Goal: Task Accomplishment & Management: Manage account settings

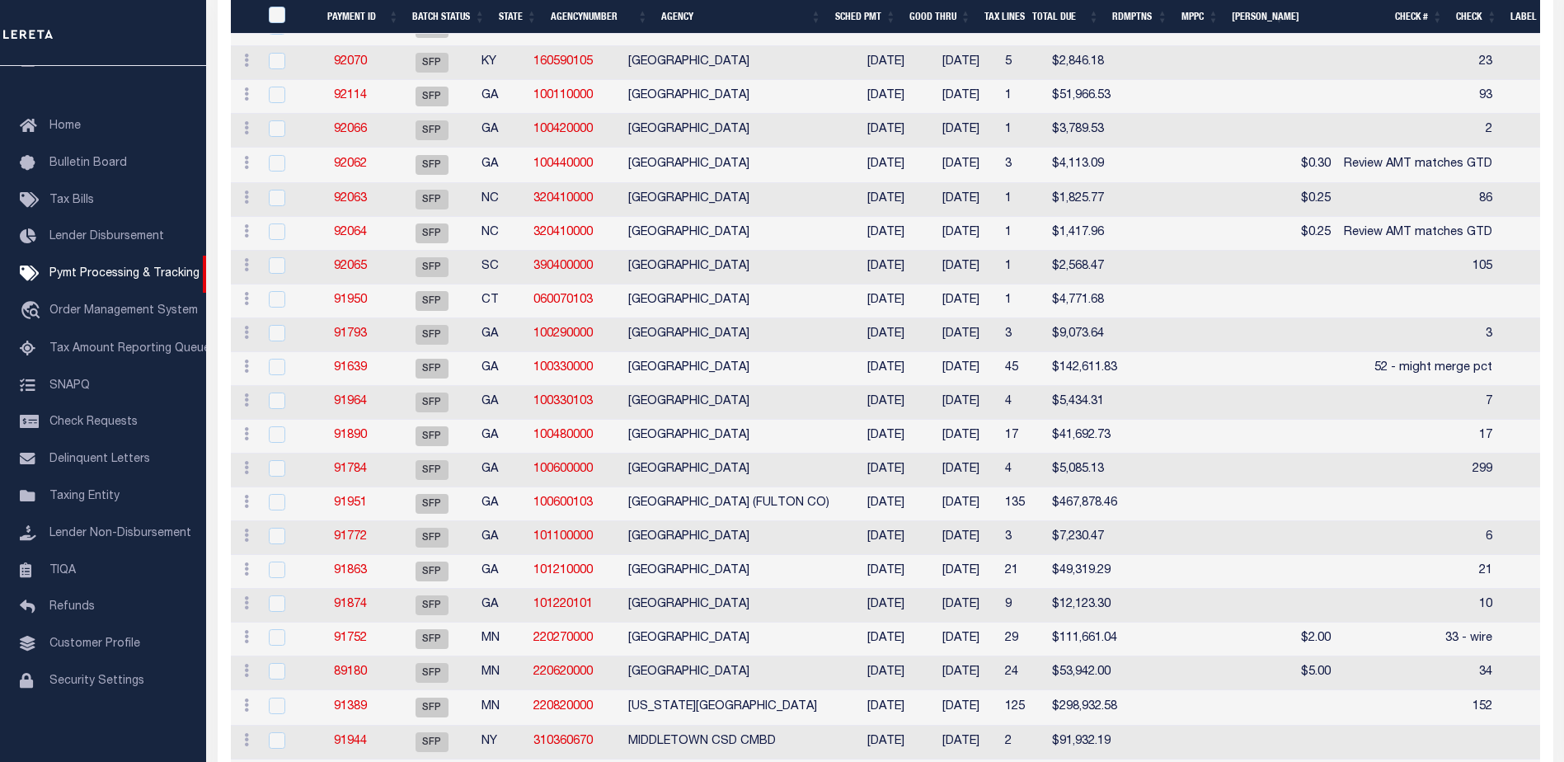
scroll to position [425, 0]
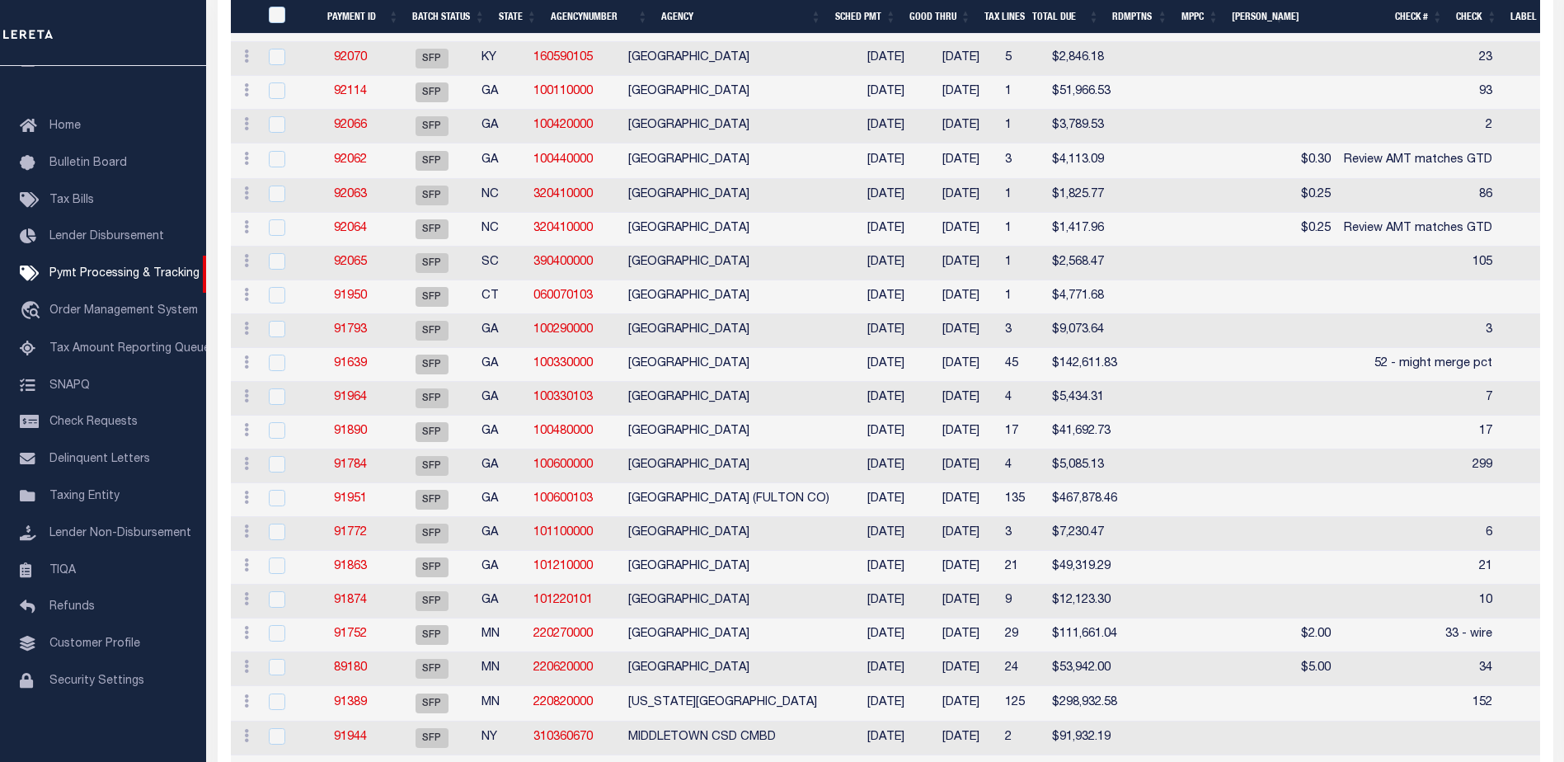
click at [941, 7] on th "Good Thru" at bounding box center [940, 17] width 75 height 34
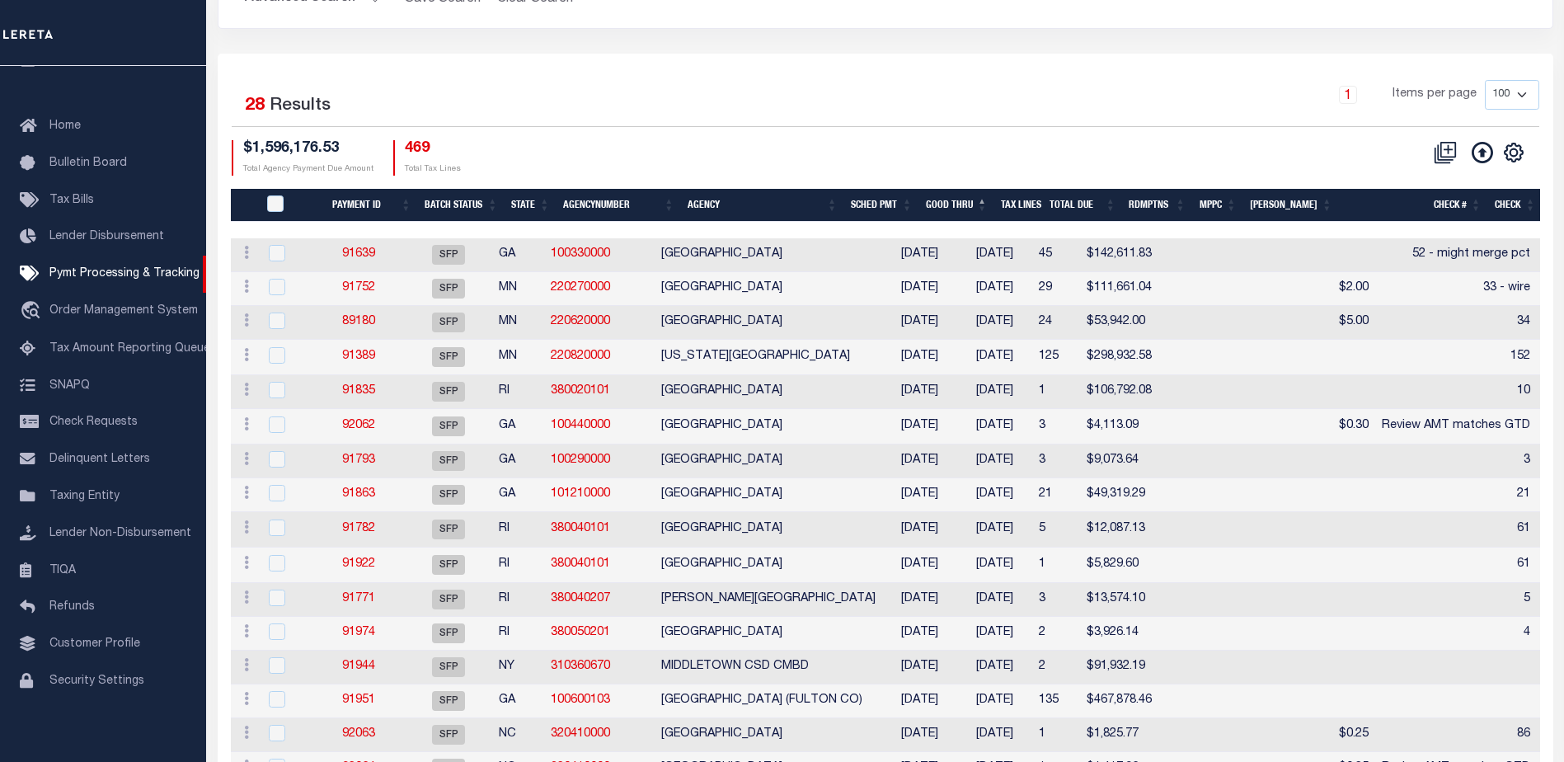
scroll to position [177, 0]
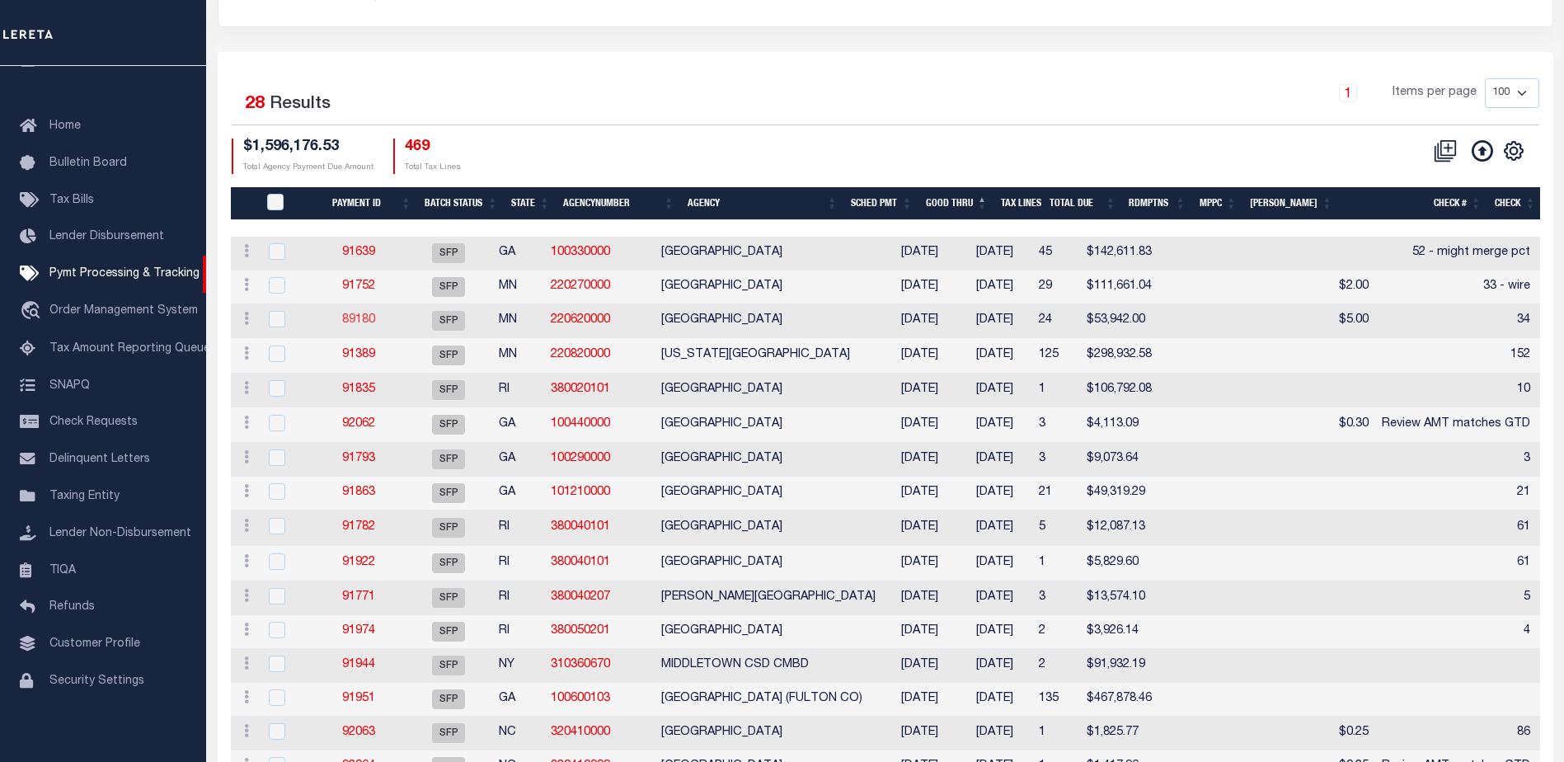
click at [364, 321] on link "89180" at bounding box center [358, 320] width 33 height 12
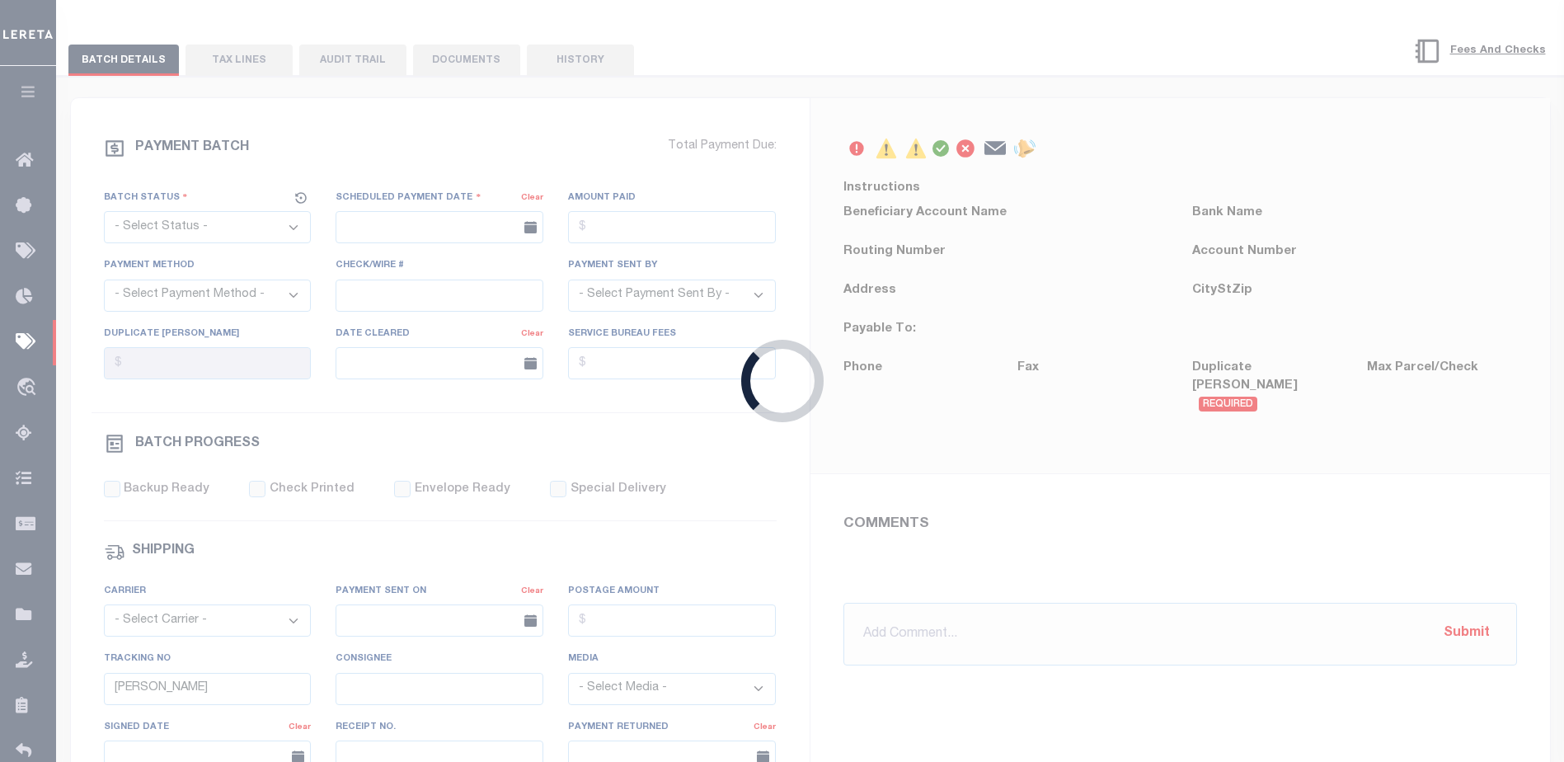
select select "SFP"
type input "[DATE]"
type input "34"
type input "N"
radio input "true"
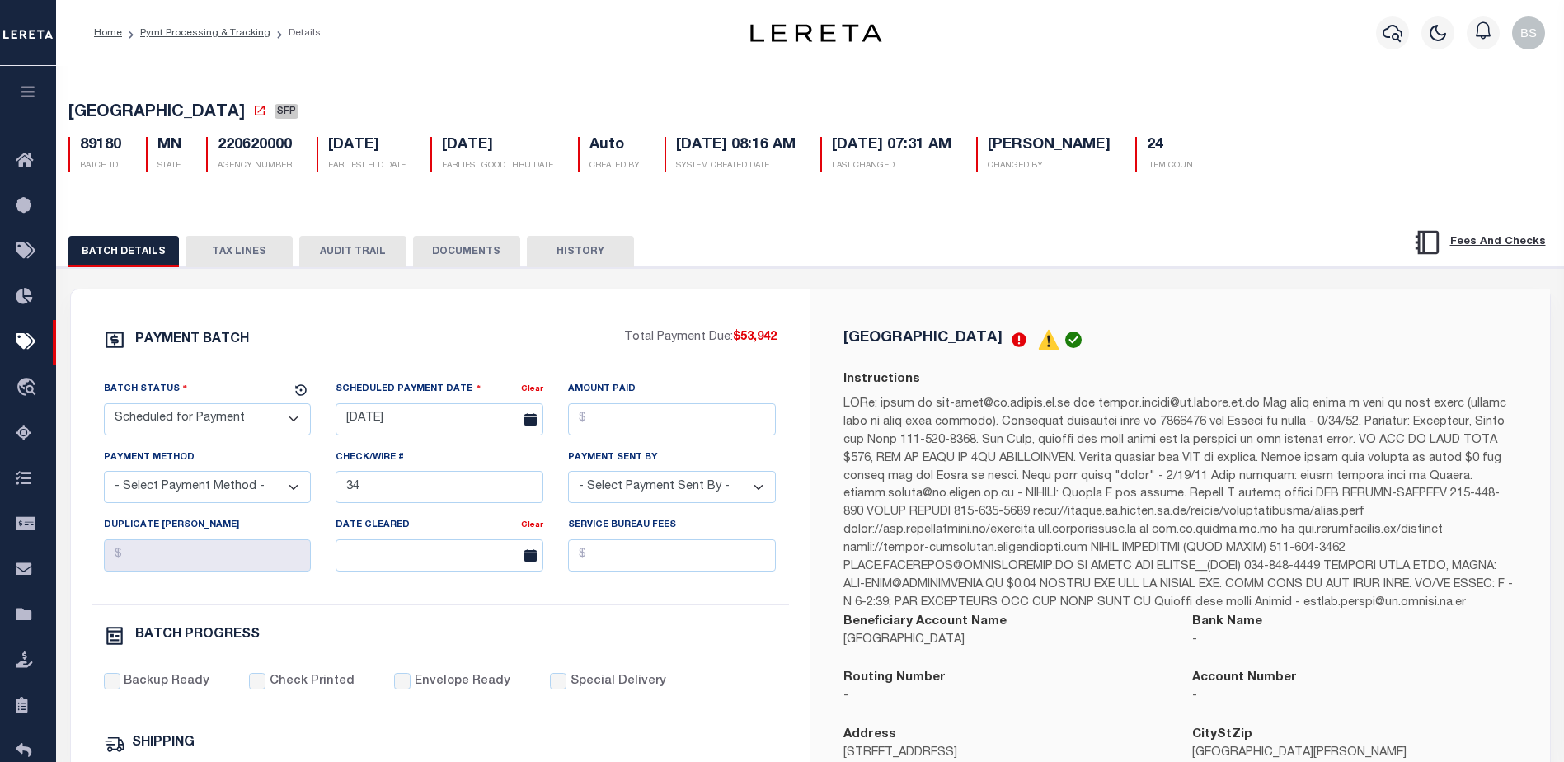
click at [240, 251] on button "TAX LINES" at bounding box center [238, 251] width 107 height 31
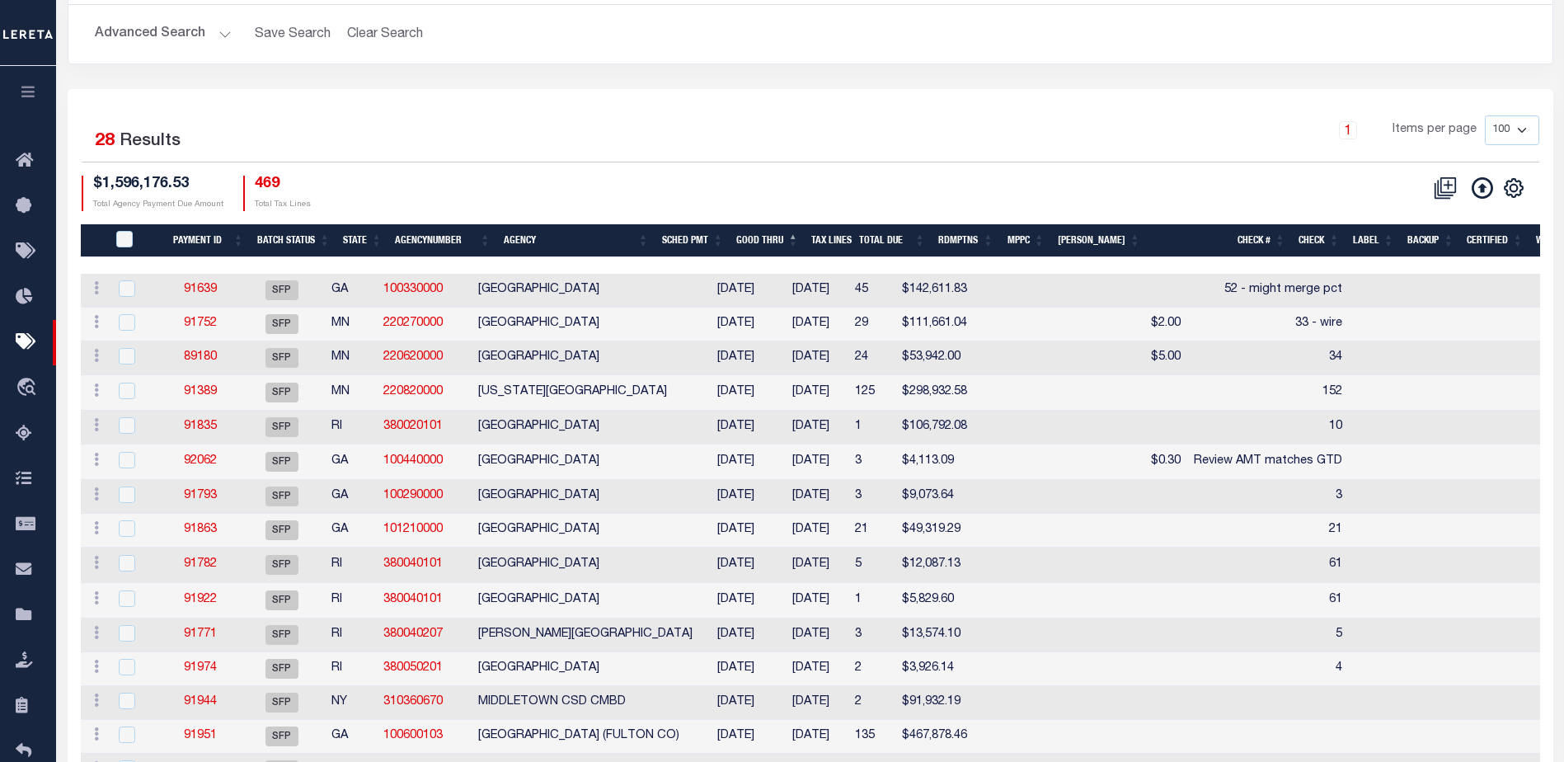
scroll to position [177, 0]
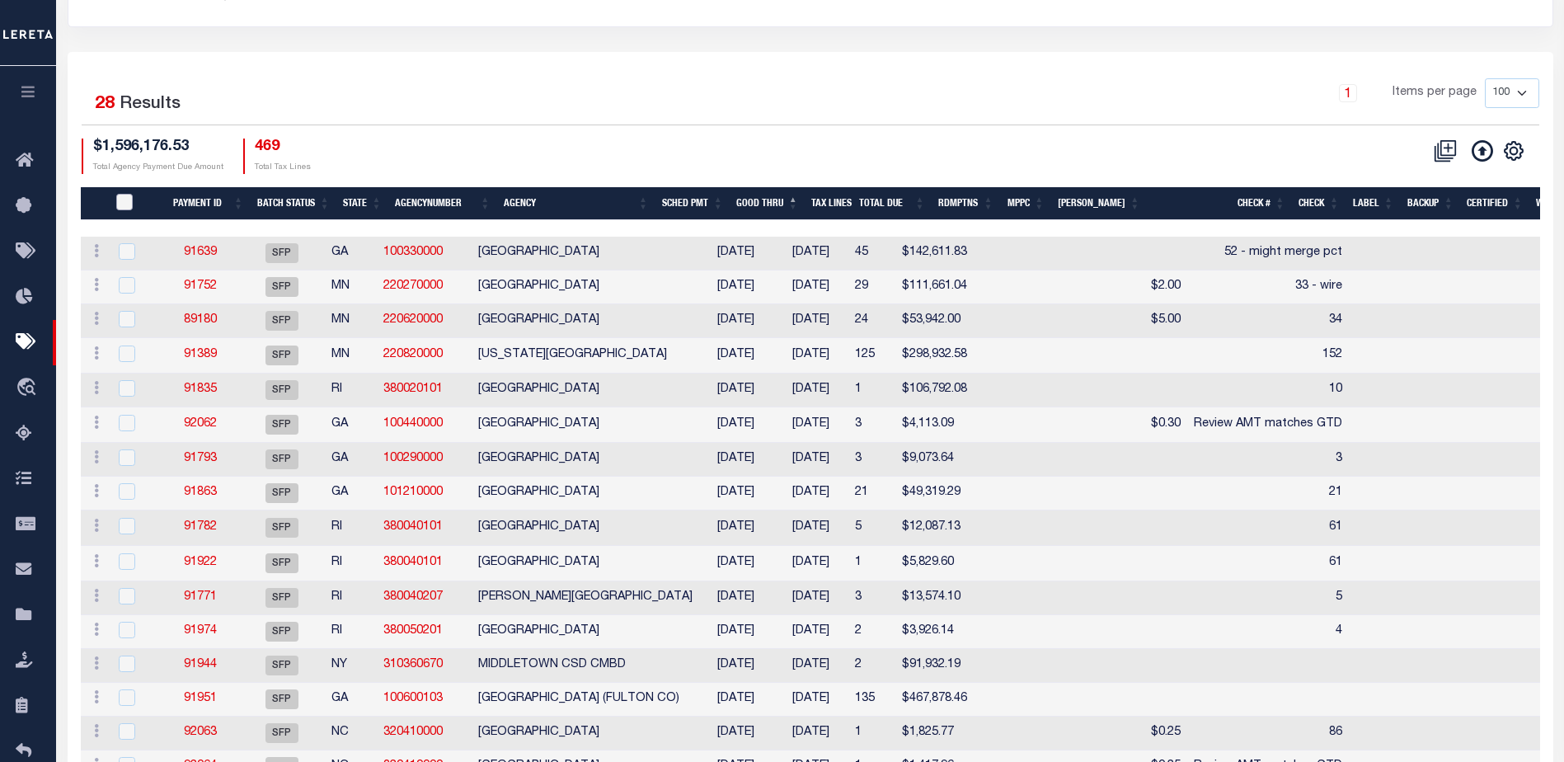
click at [120, 199] on input "PayeePmtBatchStatus" at bounding box center [124, 202] width 16 height 16
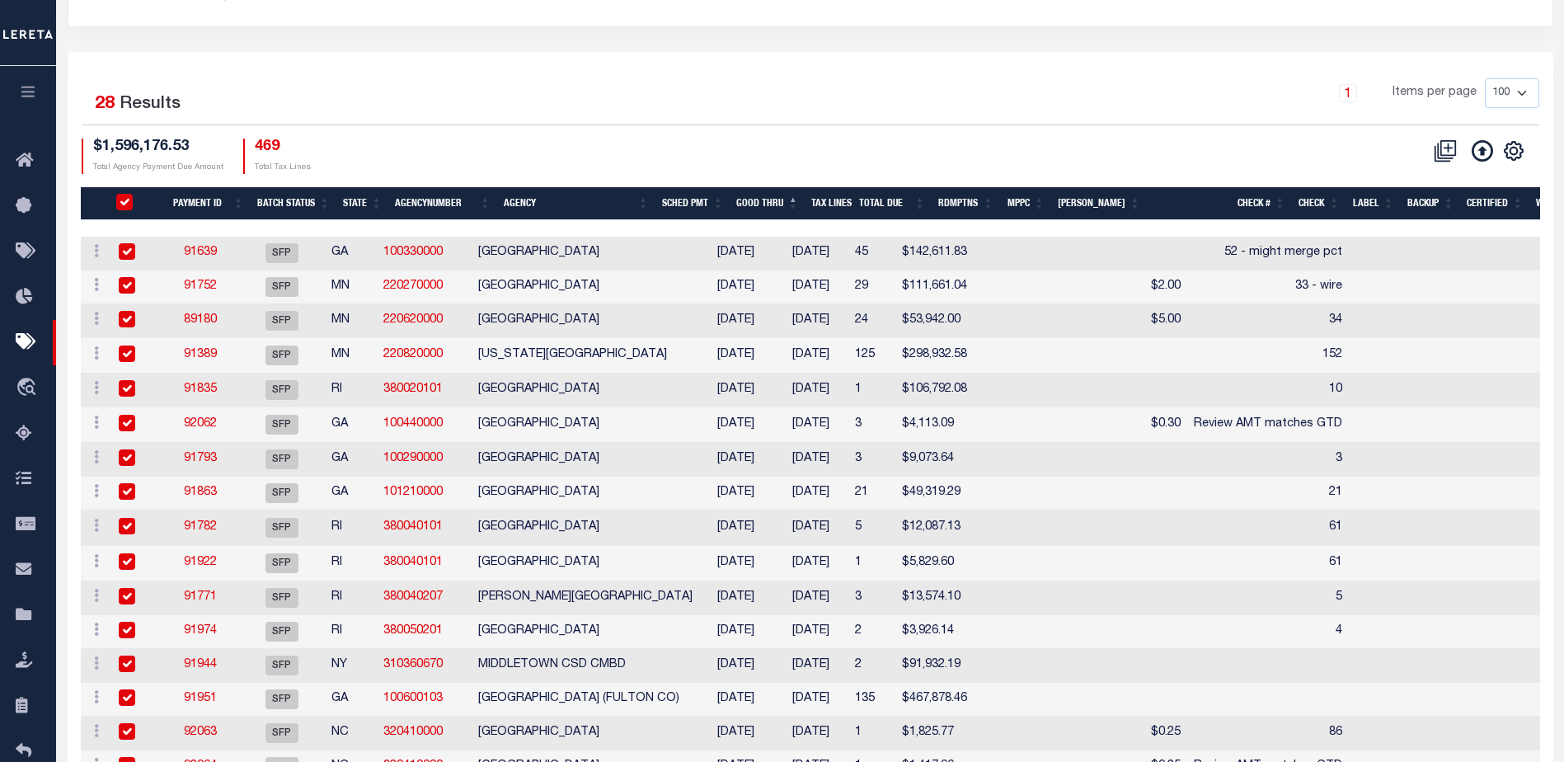
checkbox input "true"
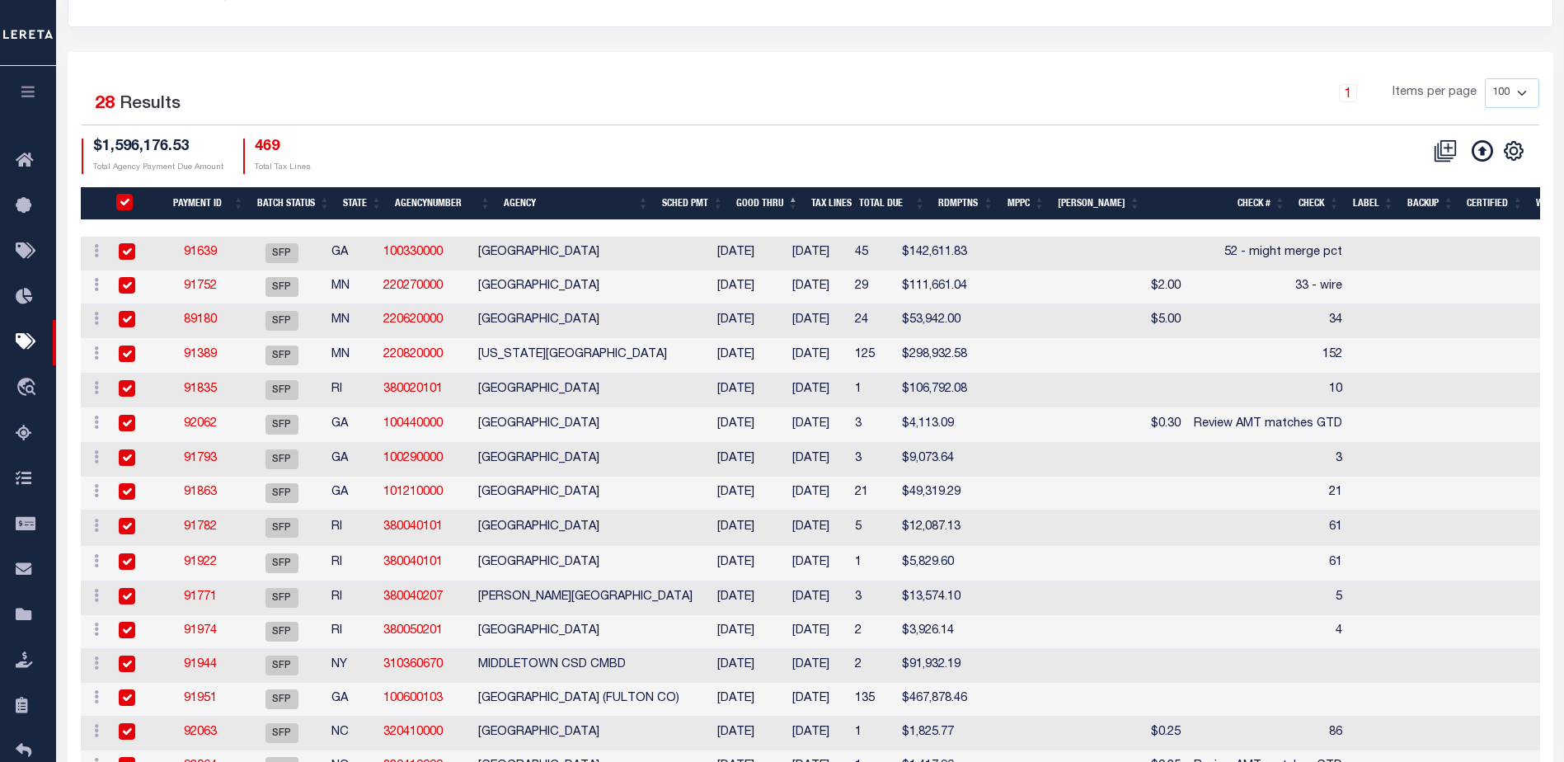
checkbox input "true"
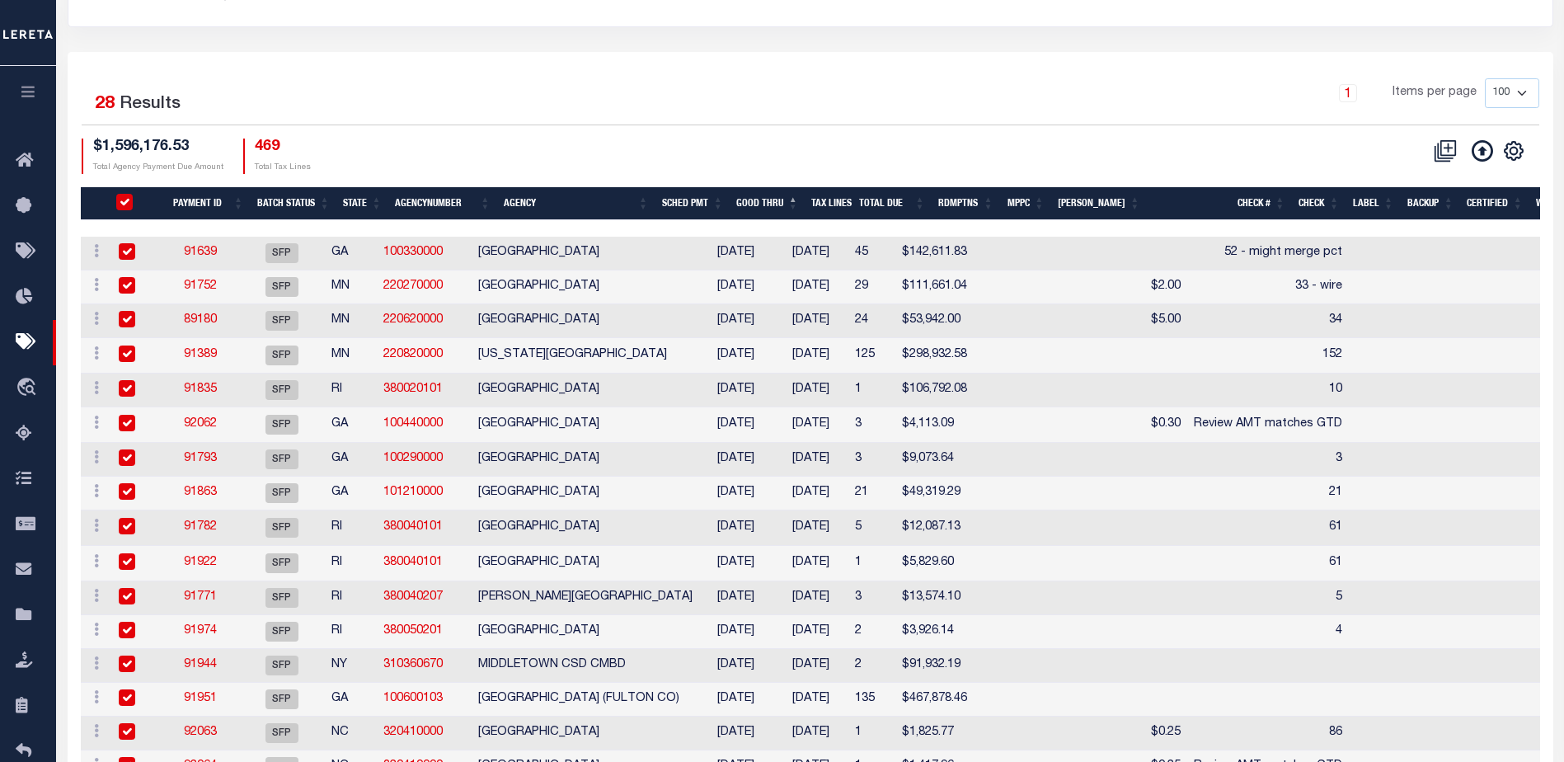
checkbox input "true"
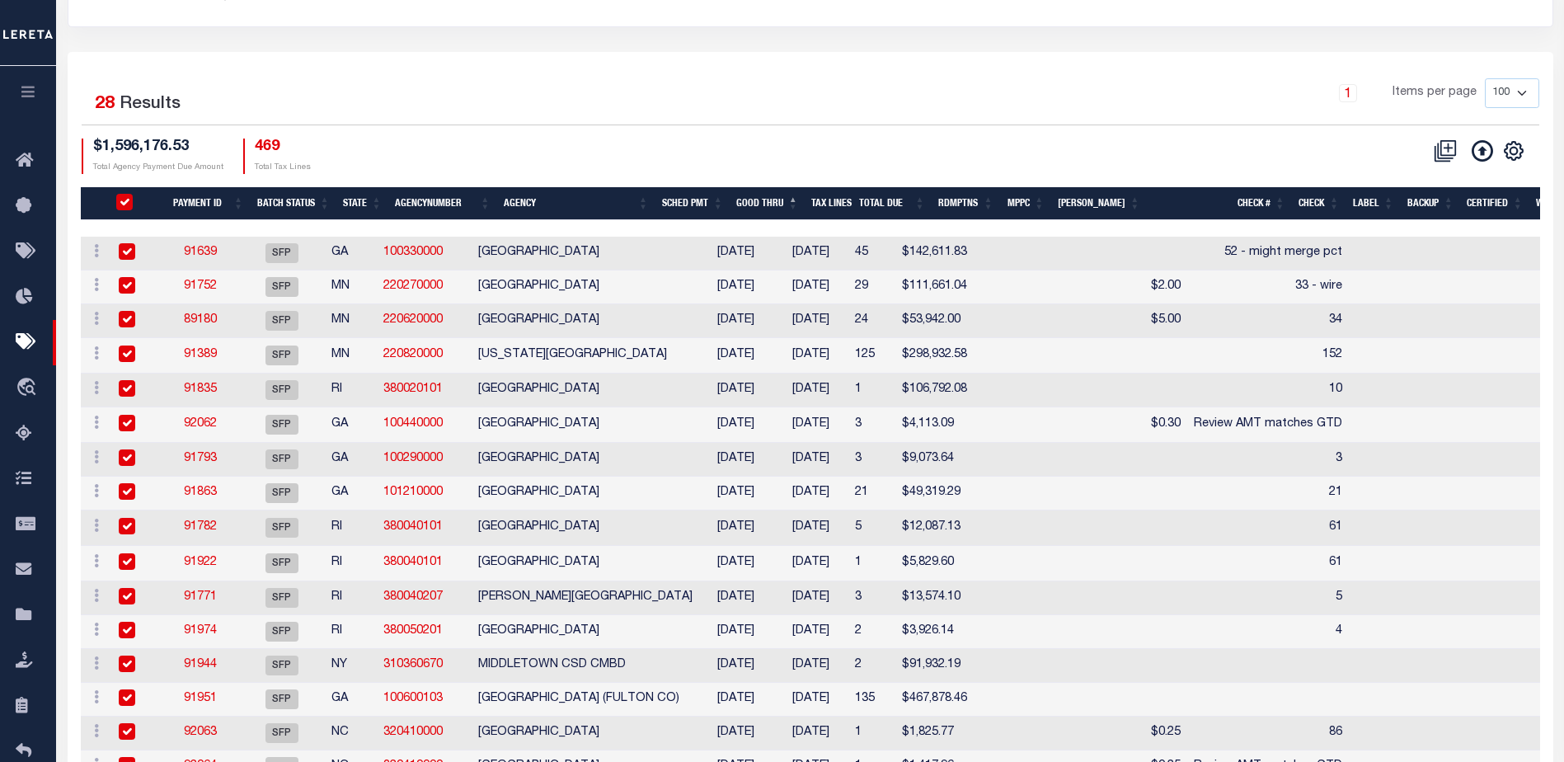
checkbox input "true"
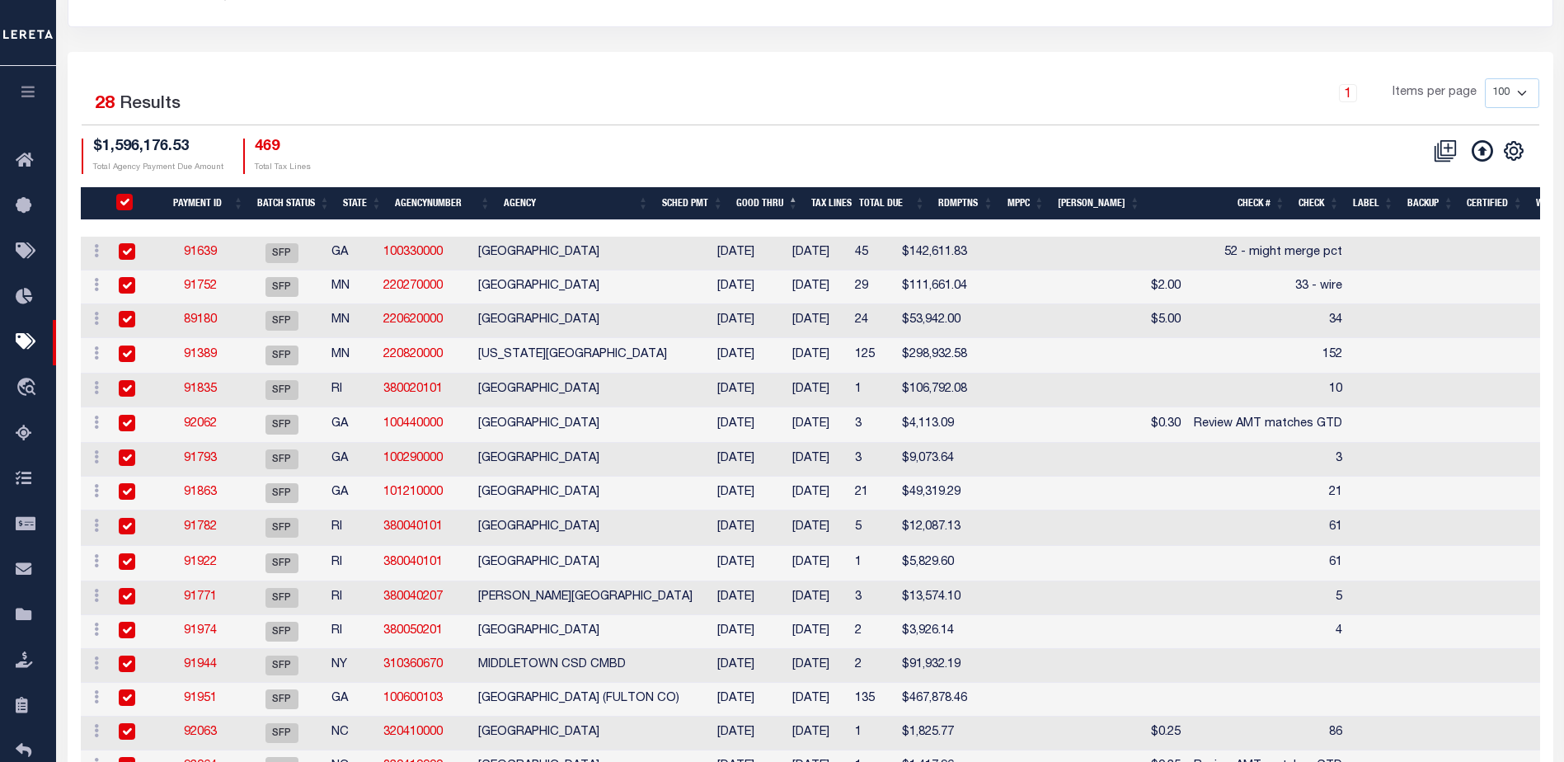
checkbox input "true"
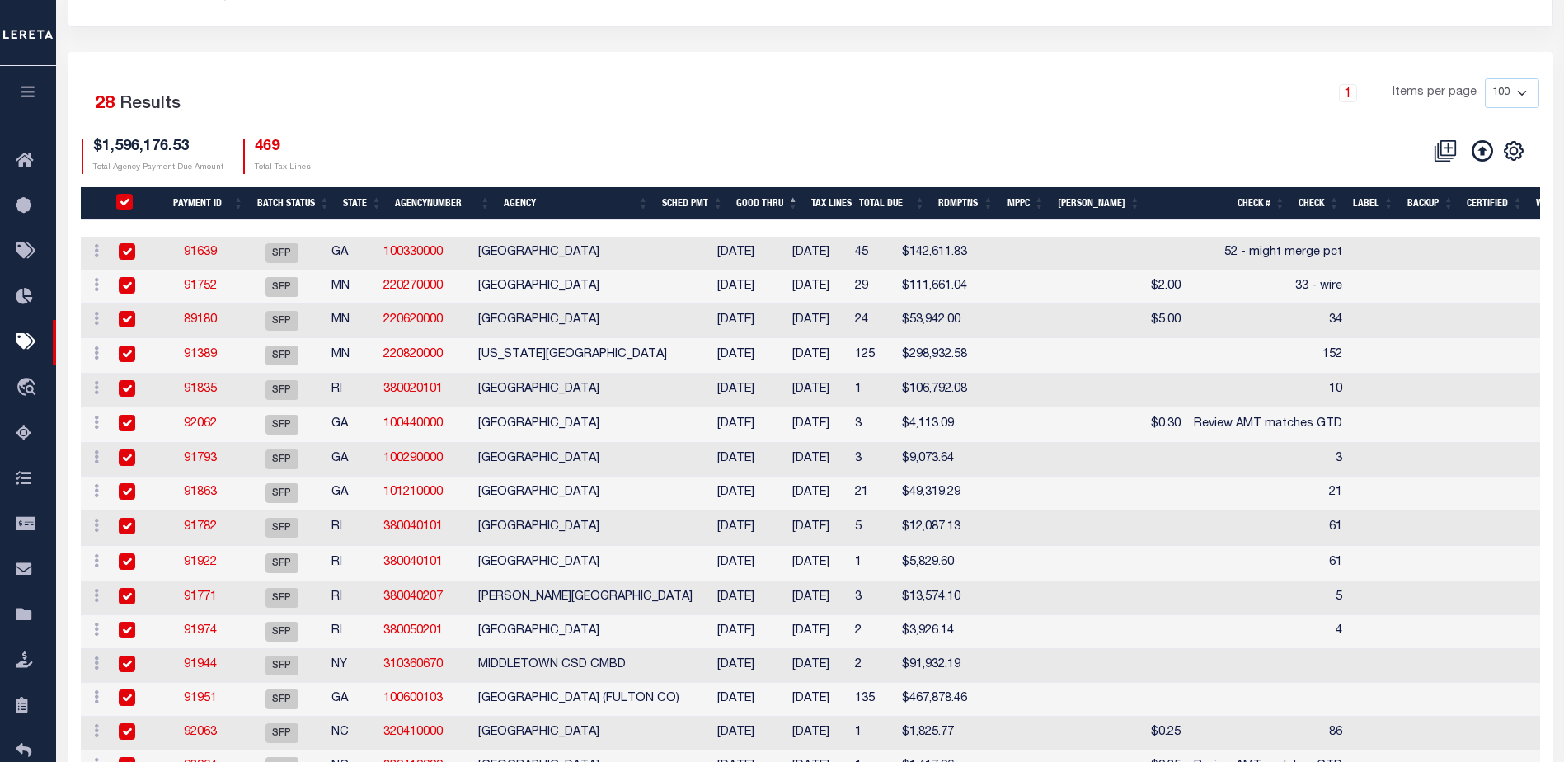
checkbox input "true"
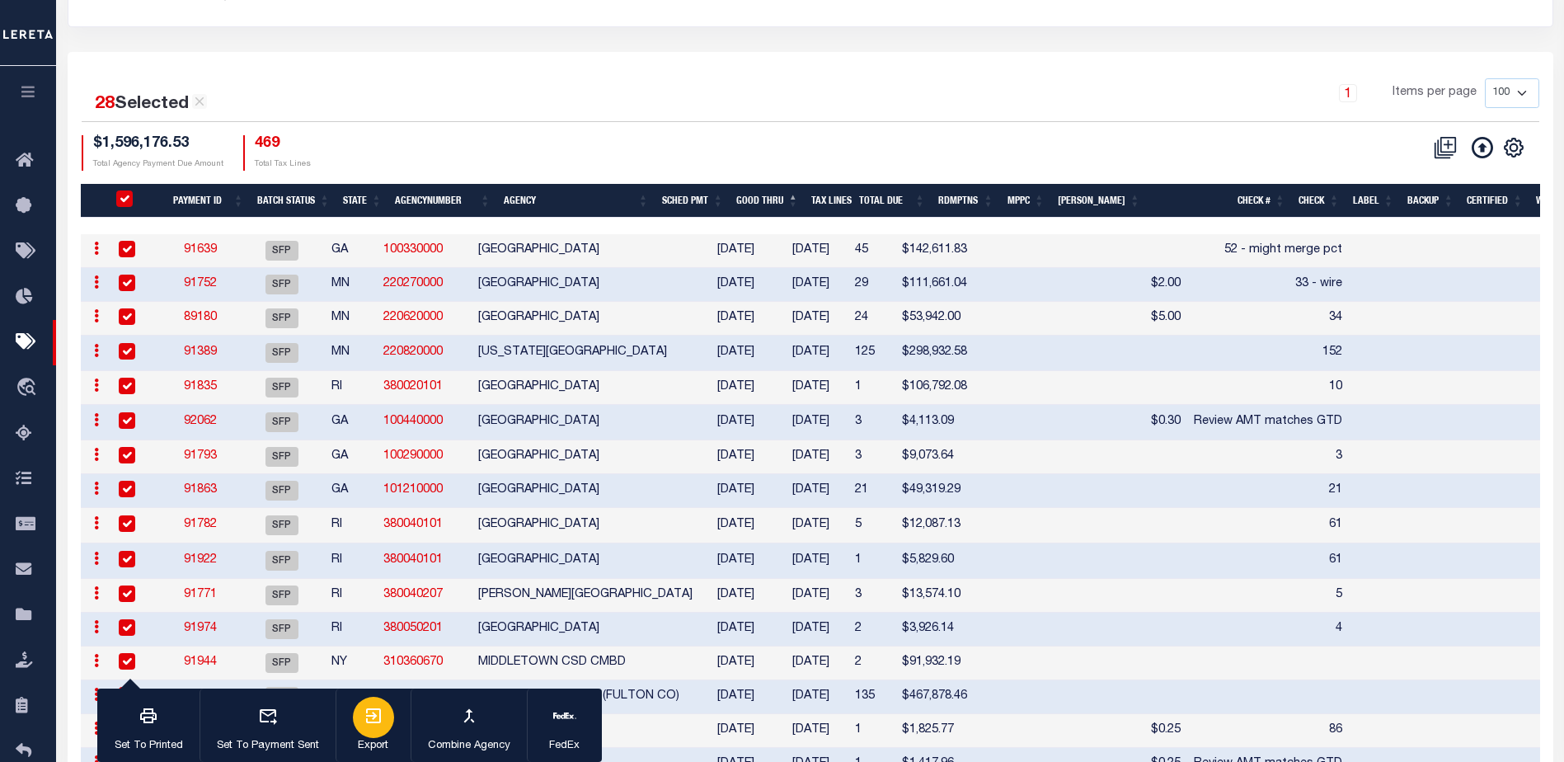
click at [357, 729] on div "button" at bounding box center [373, 717] width 41 height 41
click at [129, 196] on input "PayeePmtBatchStatus" at bounding box center [124, 198] width 16 height 16
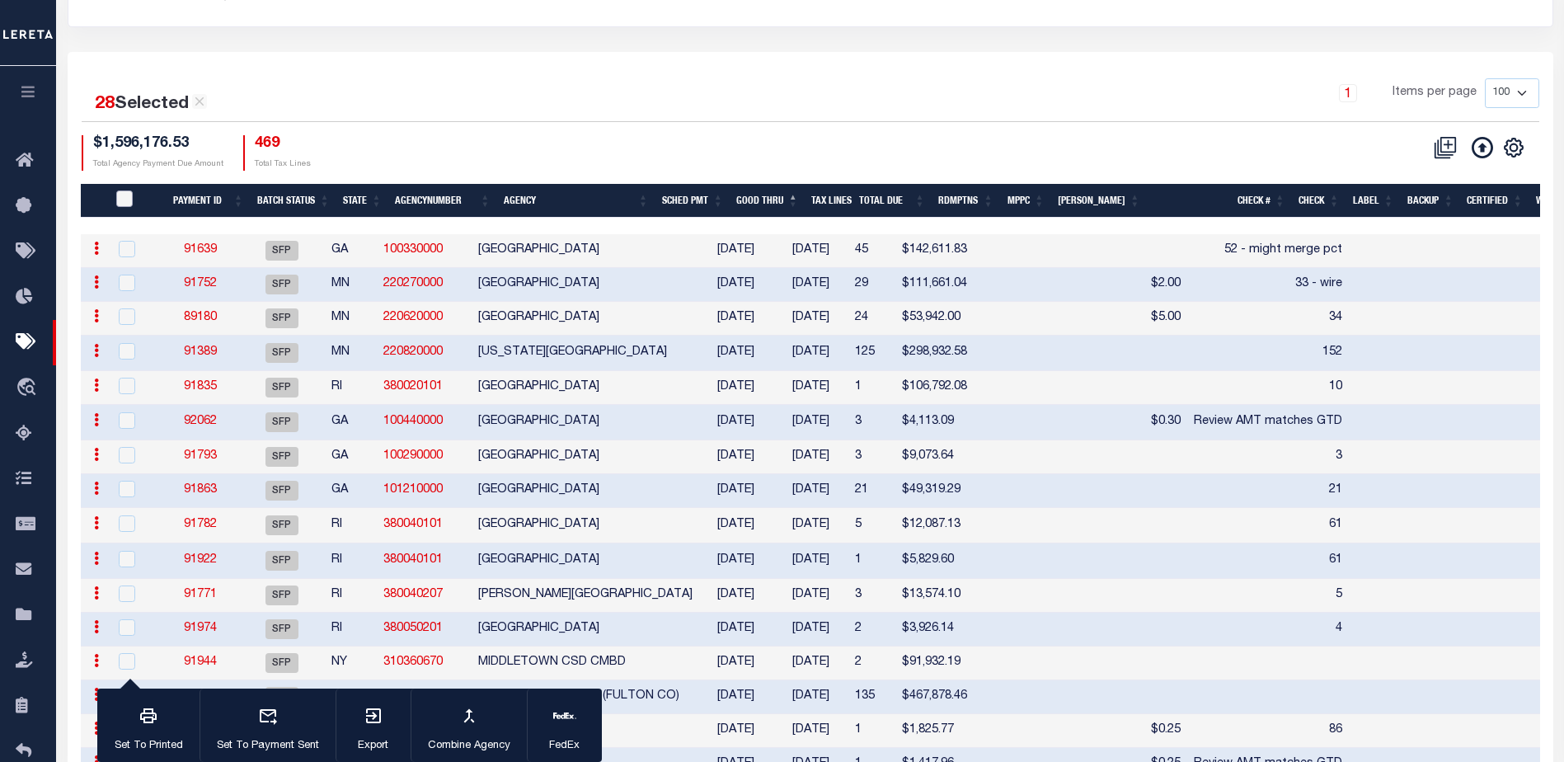
checkbox input "false"
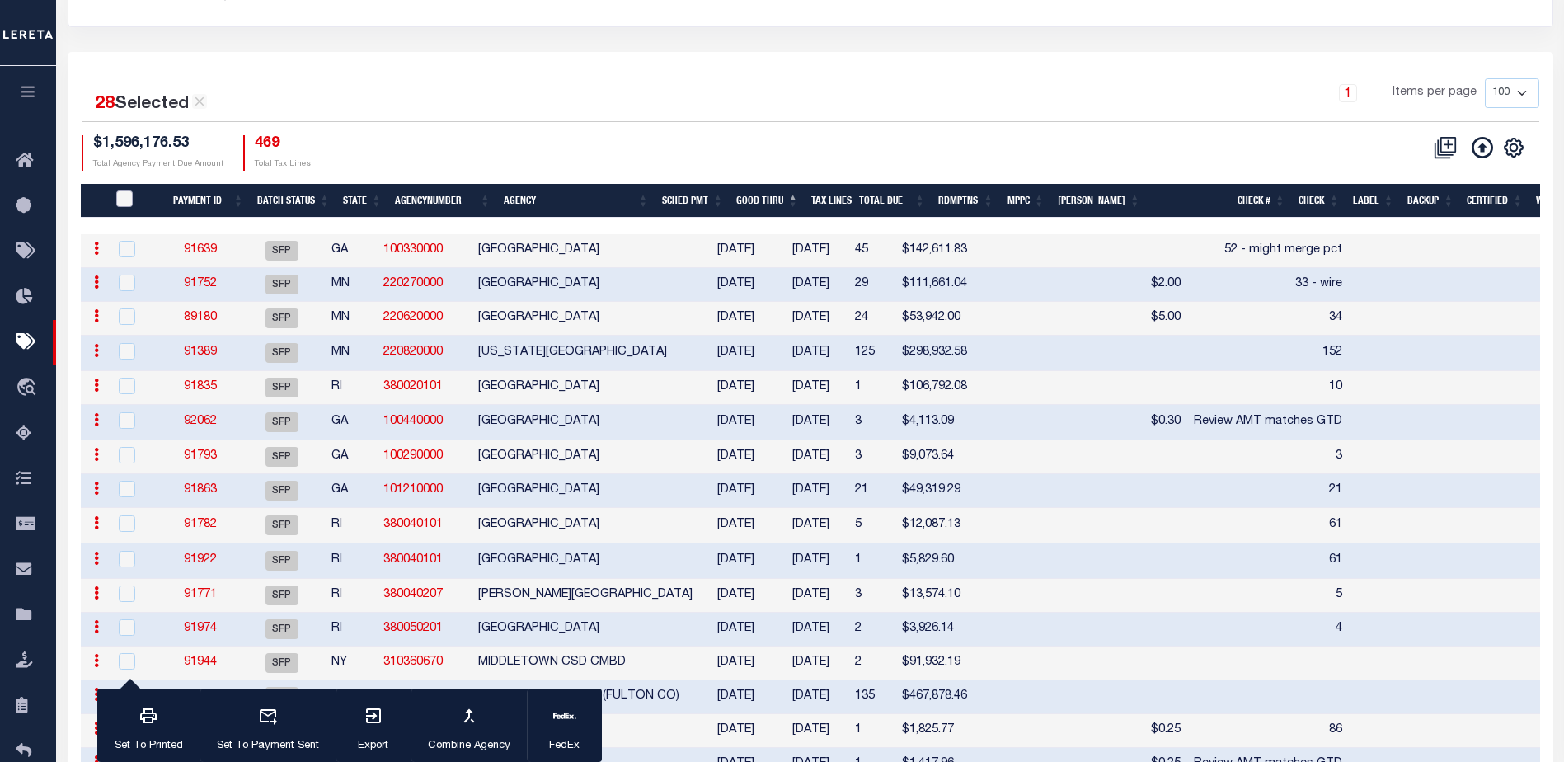
checkbox input "false"
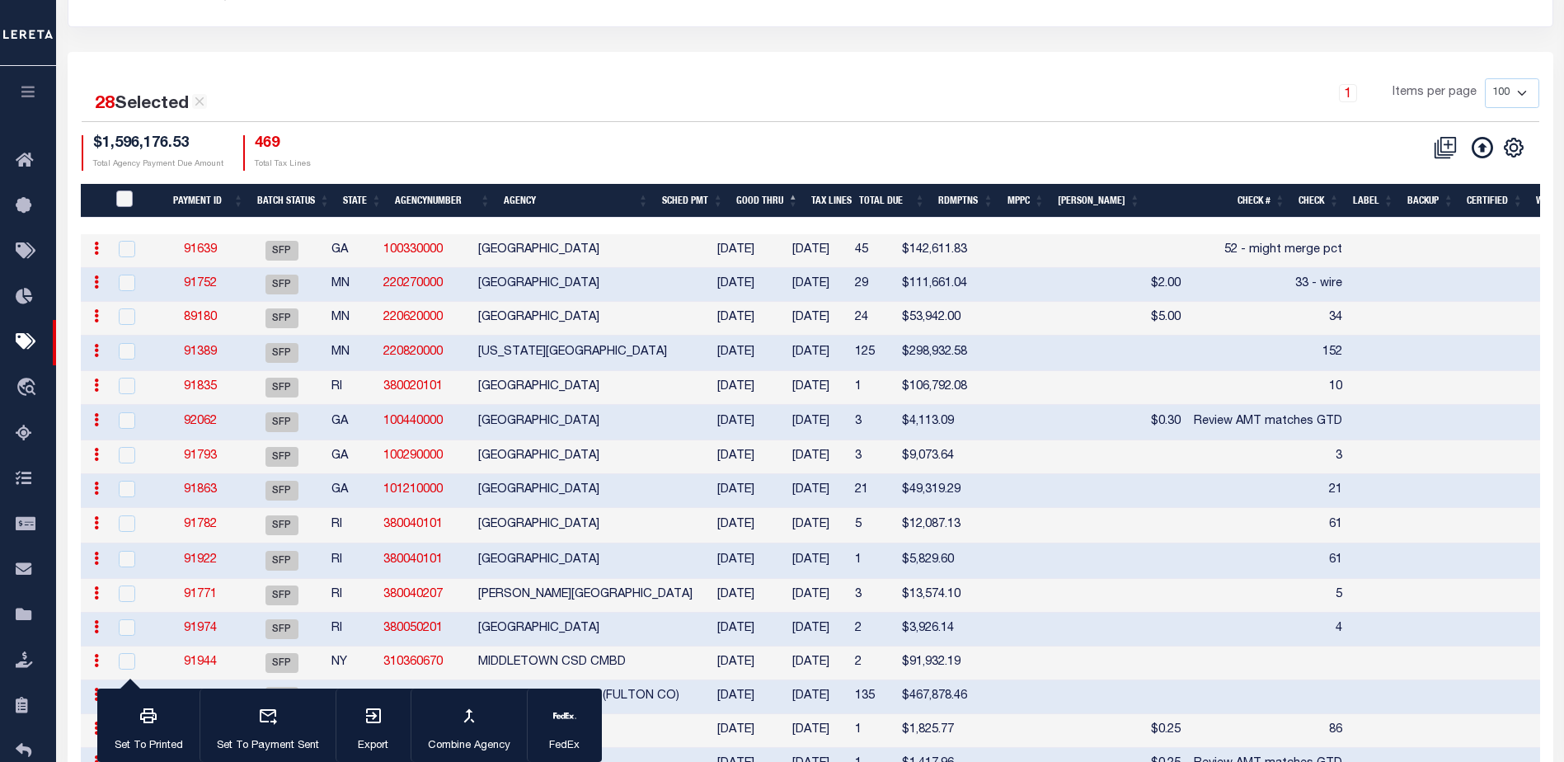
checkbox input "false"
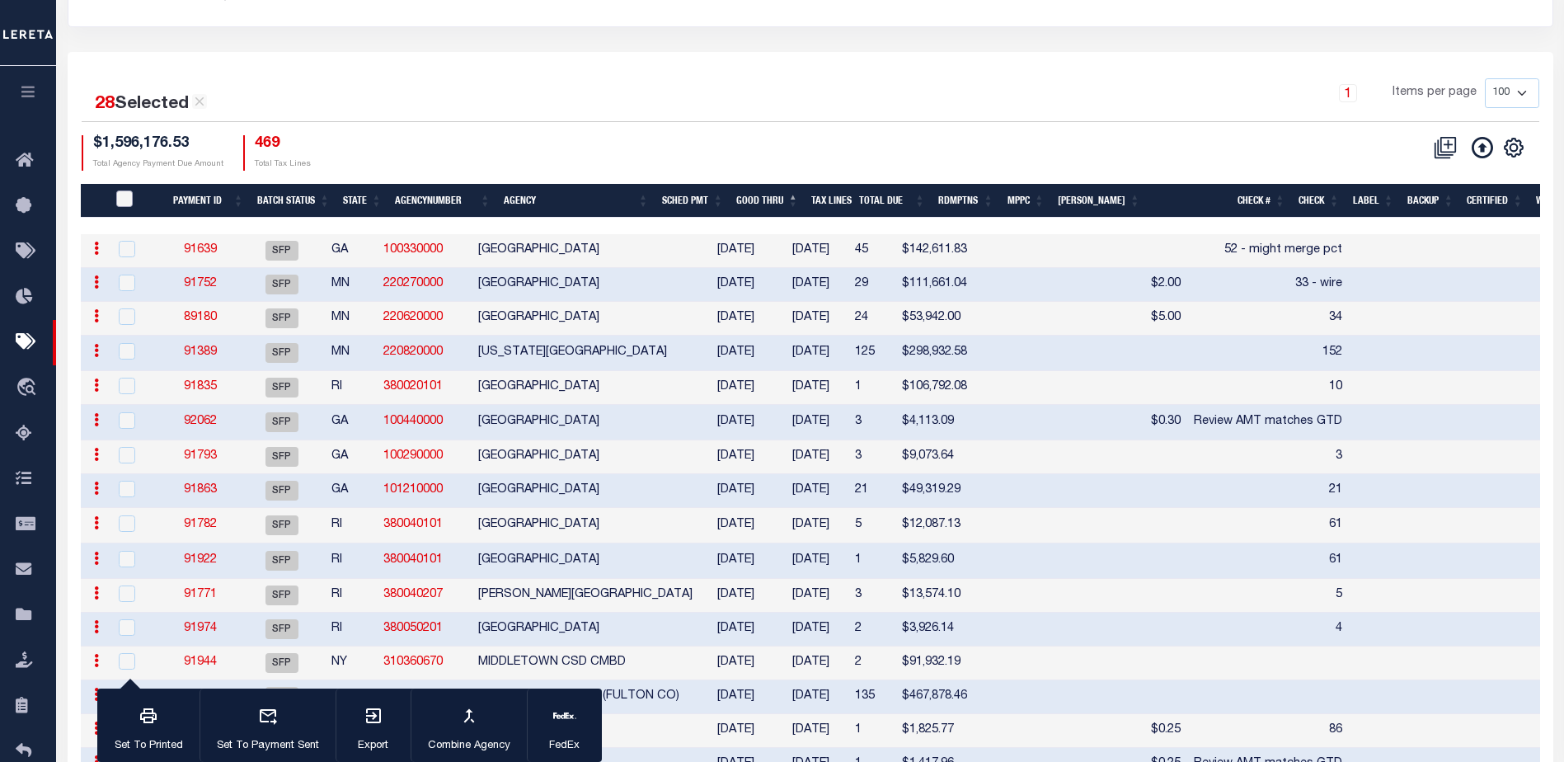
checkbox input "false"
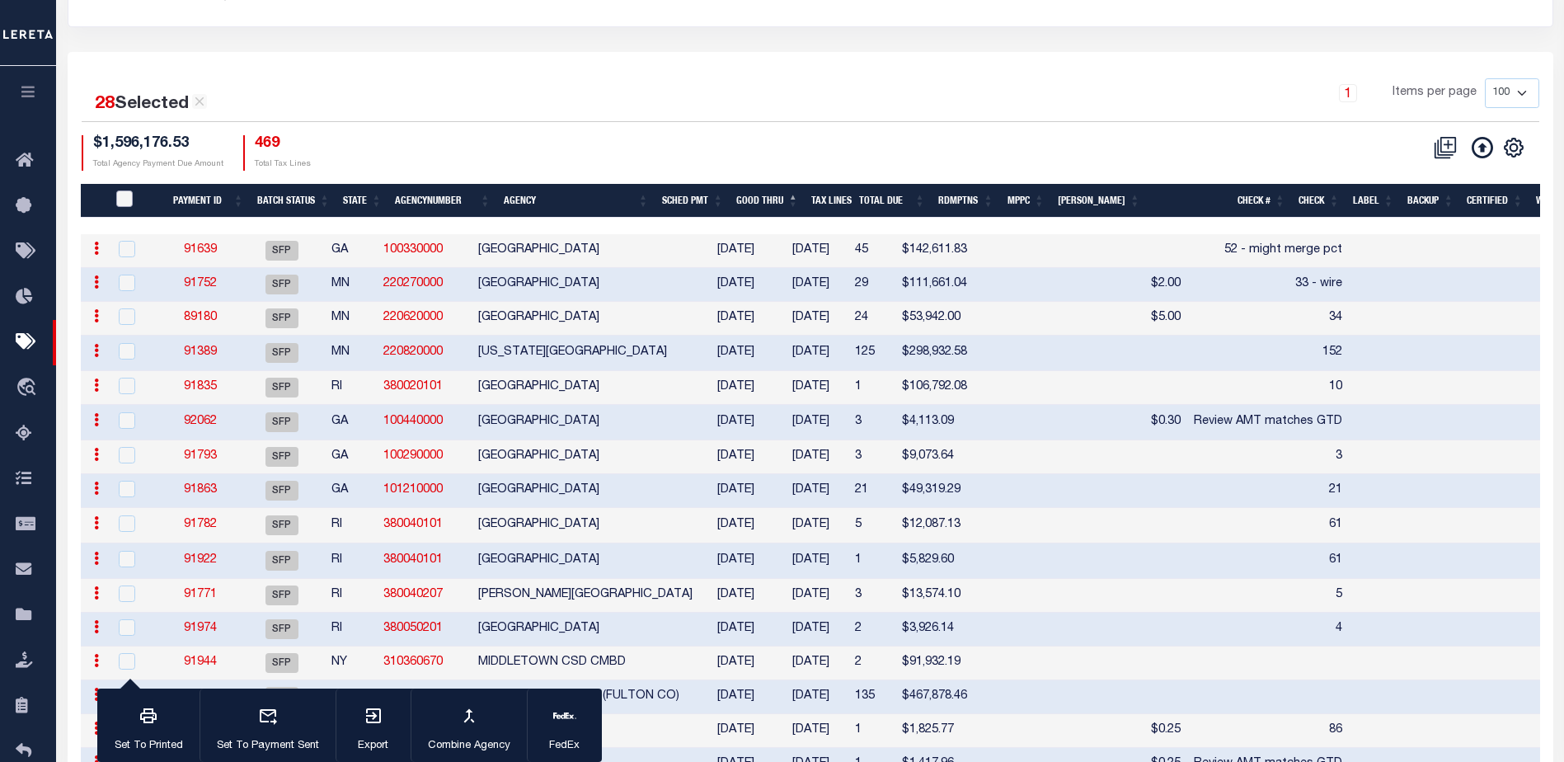
checkbox input "false"
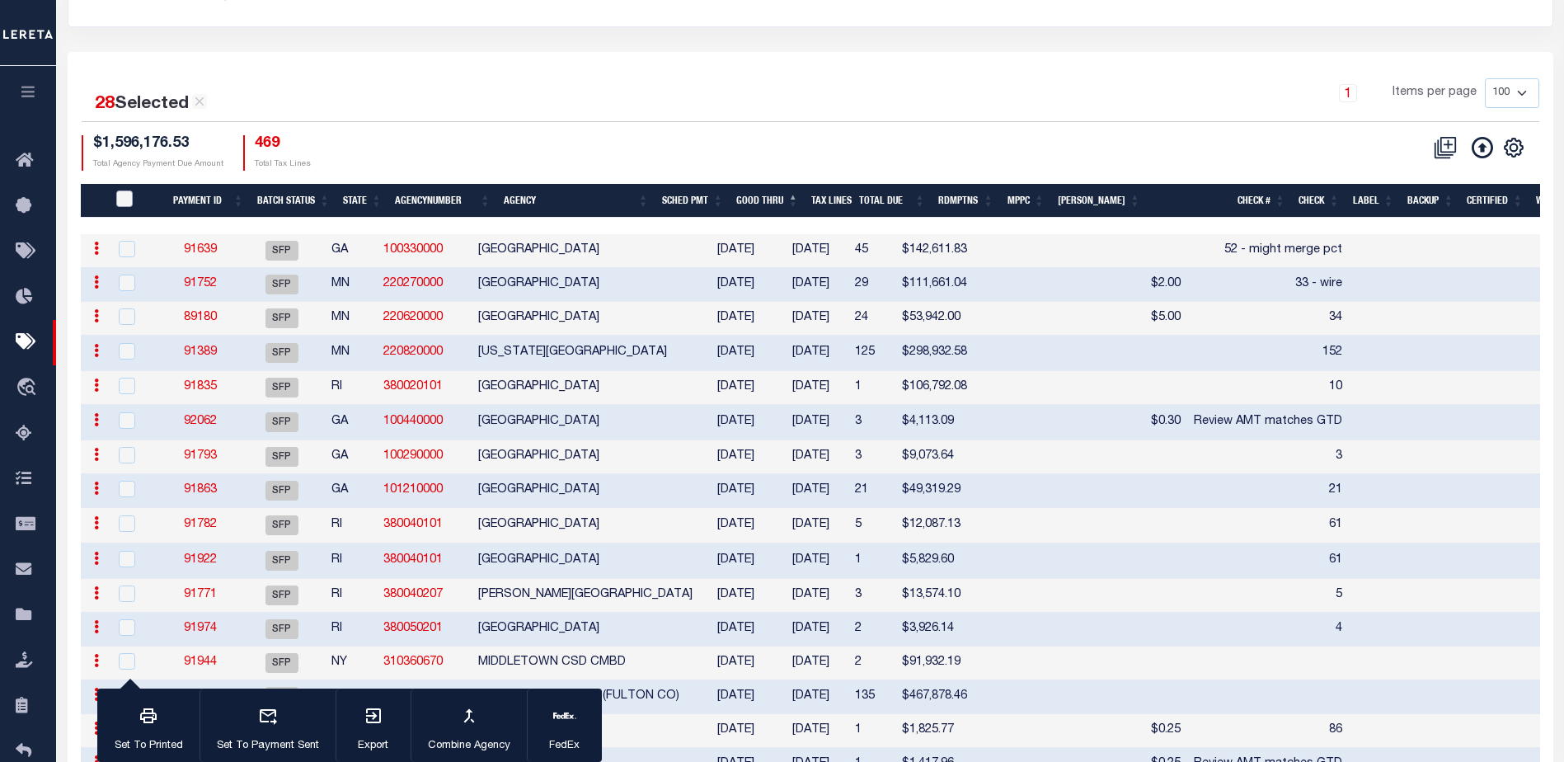
checkbox input "false"
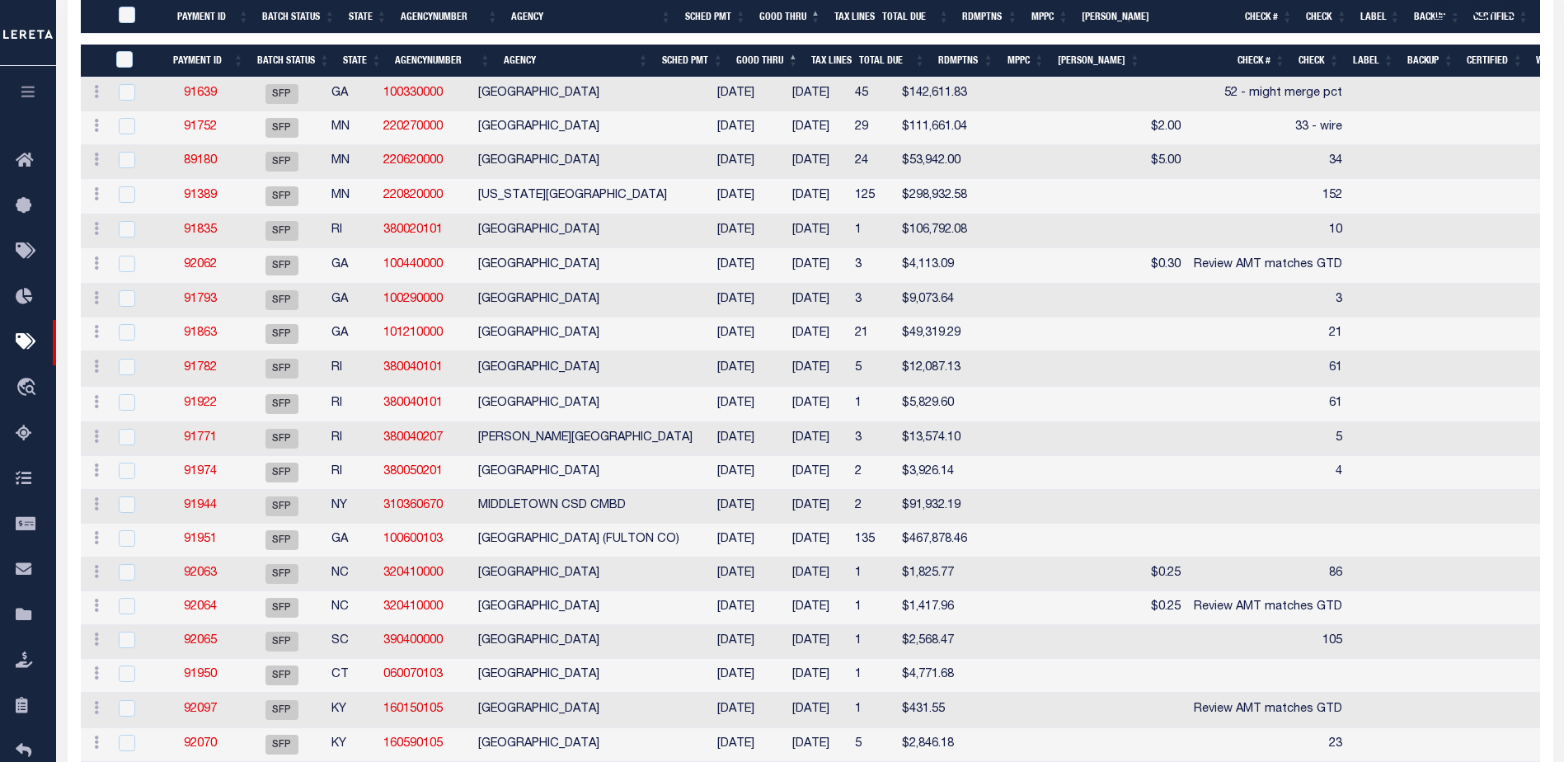
scroll to position [12, 0]
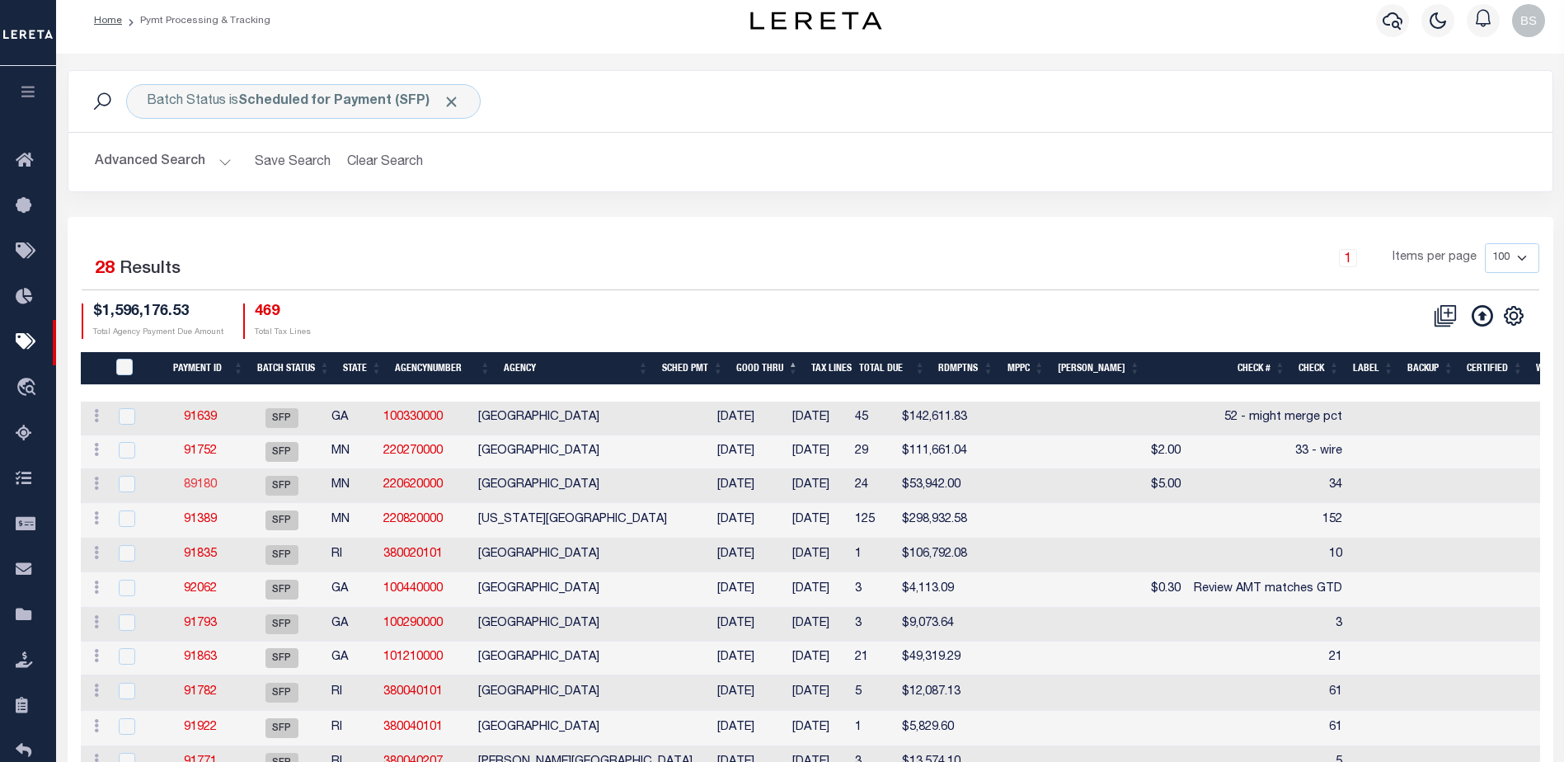
click at [198, 487] on link "89180" at bounding box center [200, 485] width 33 height 12
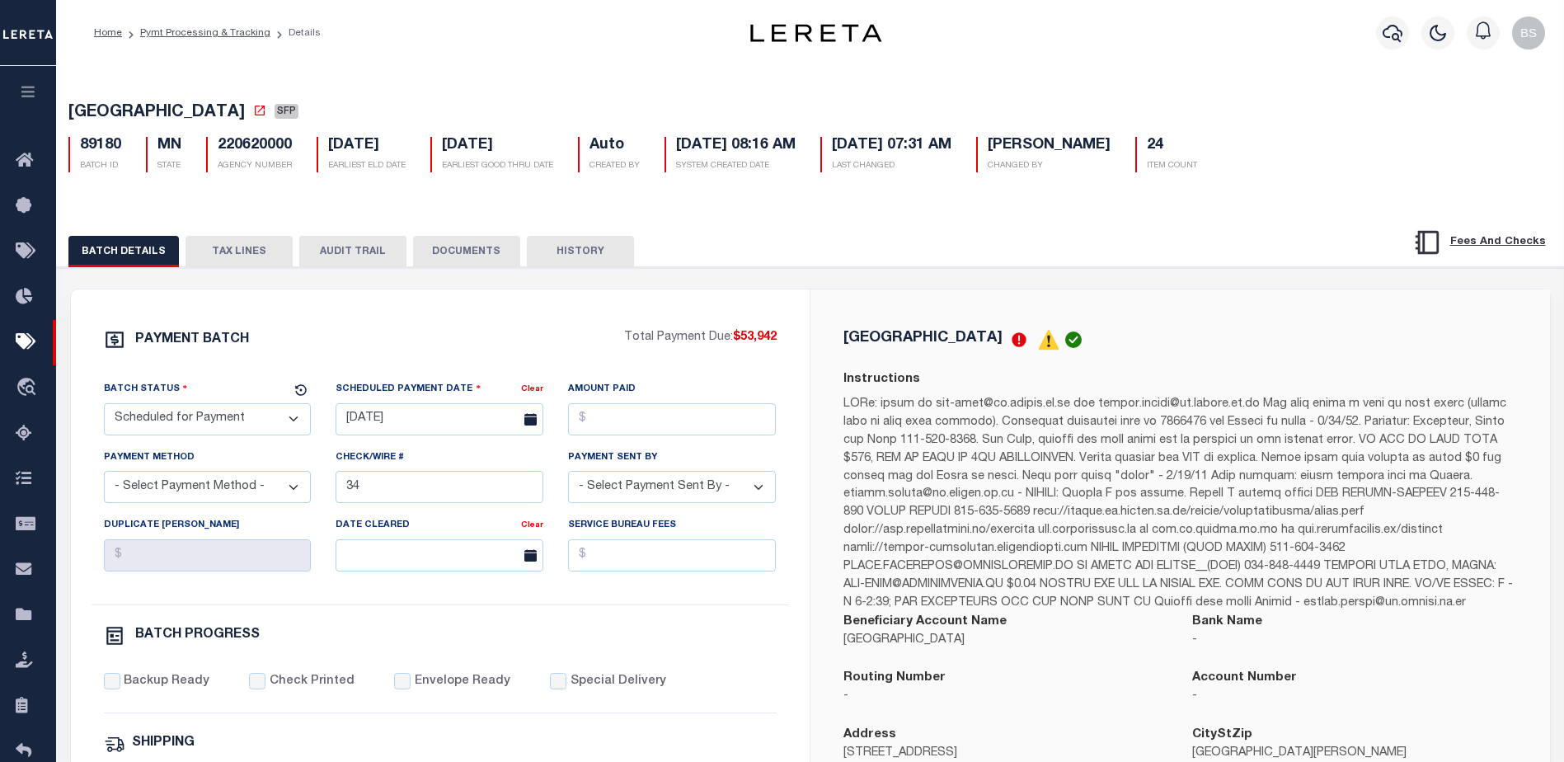
click at [249, 261] on button "TAX LINES" at bounding box center [238, 251] width 107 height 31
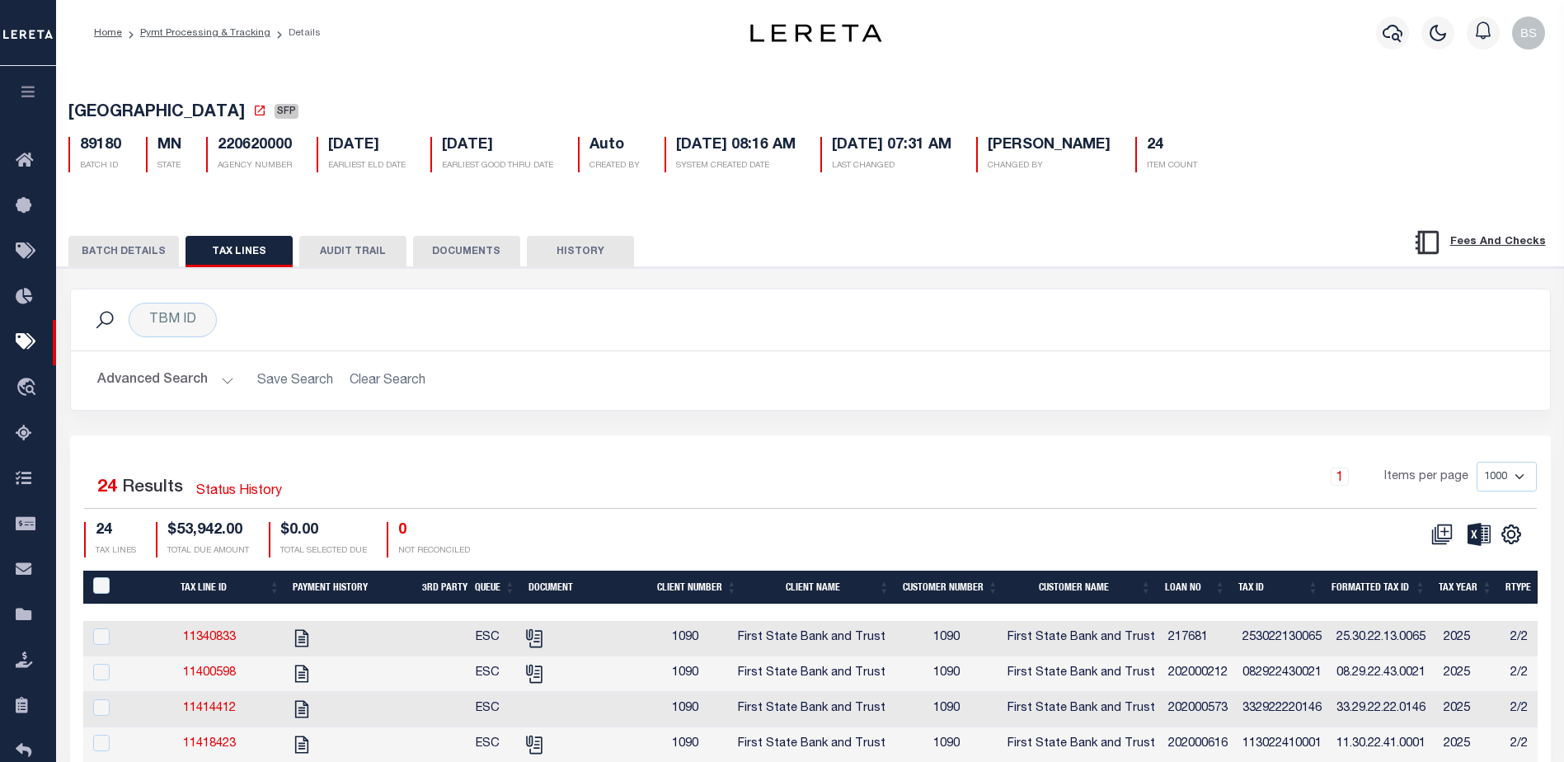
click at [1254, 598] on th "Tax ID" at bounding box center [1278, 587] width 93 height 34
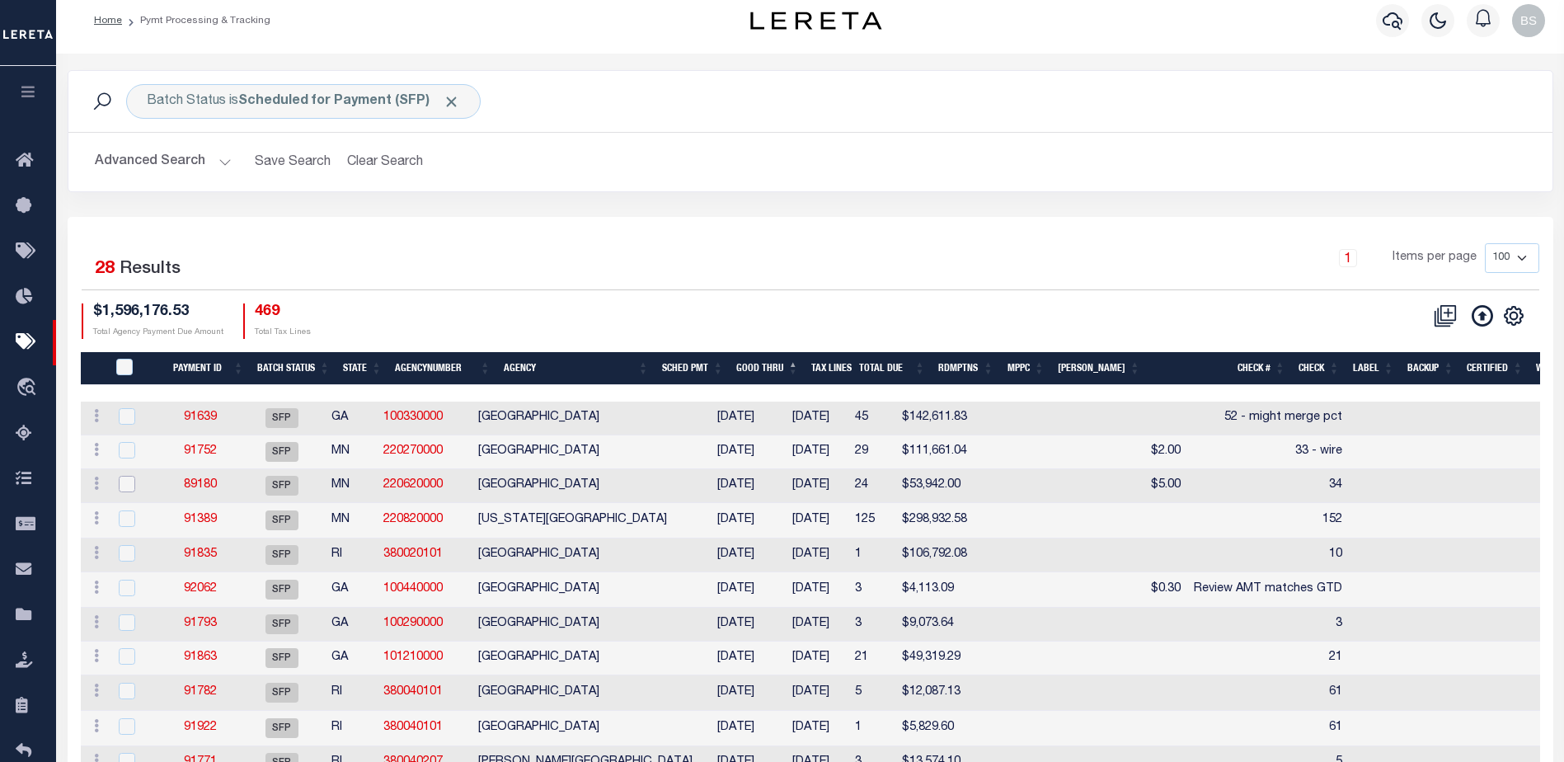
click at [124, 489] on input "checkbox" at bounding box center [127, 484] width 16 height 16
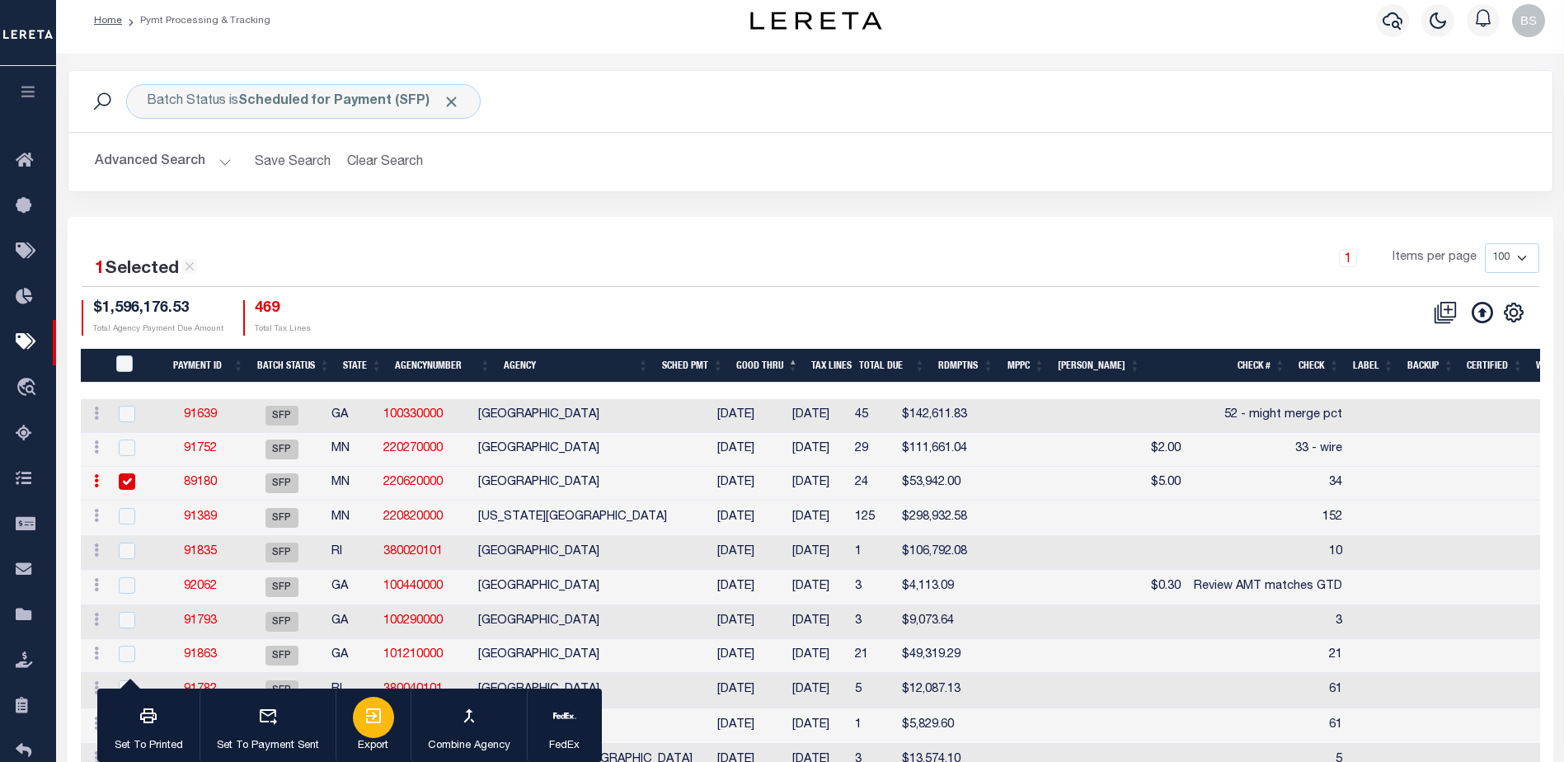
click at [365, 731] on div "button" at bounding box center [373, 717] width 41 height 41
click at [121, 481] on input "checkbox" at bounding box center [127, 481] width 16 height 16
checkbox input "false"
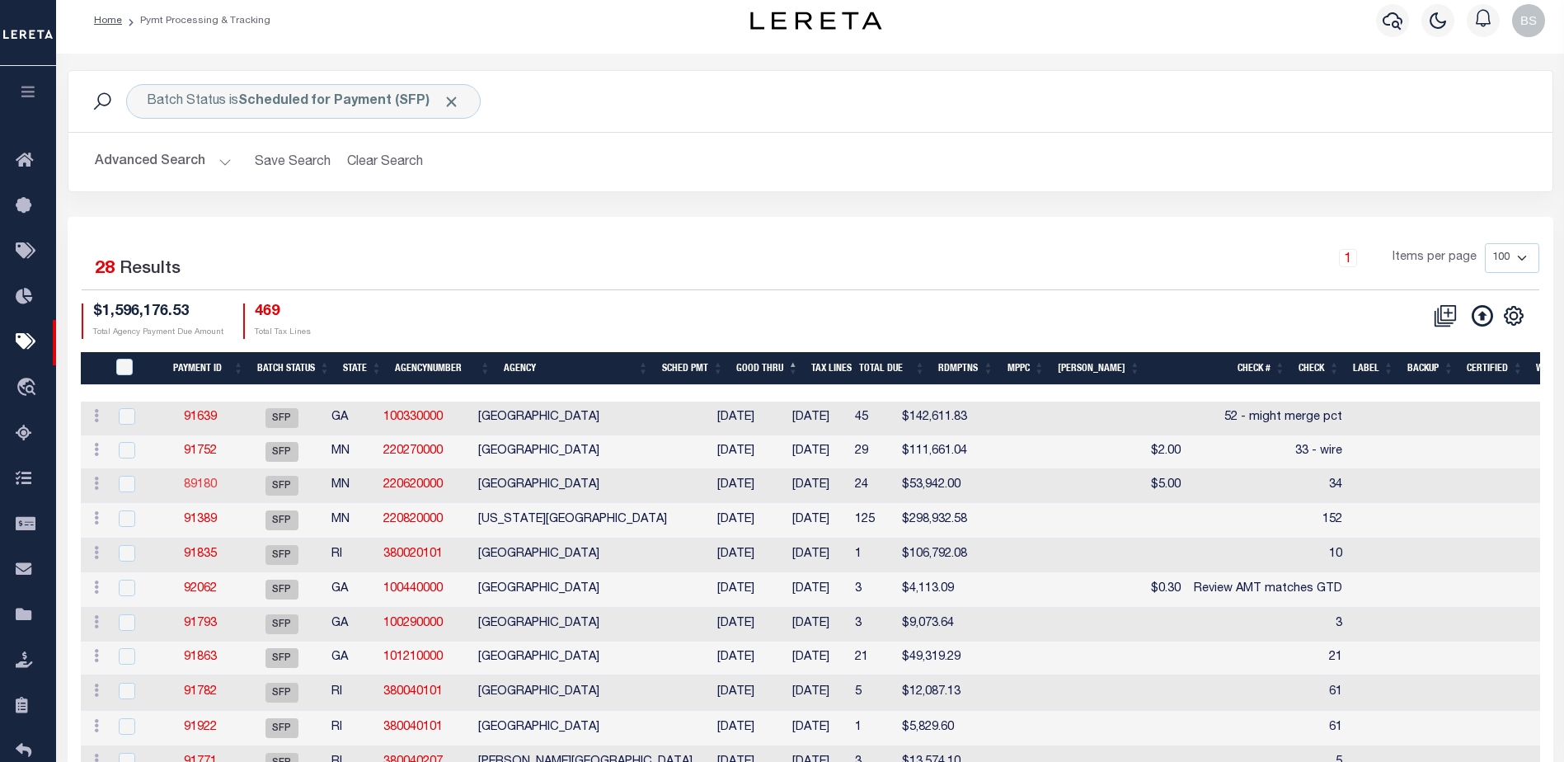
click at [214, 485] on link "89180" at bounding box center [200, 485] width 33 height 12
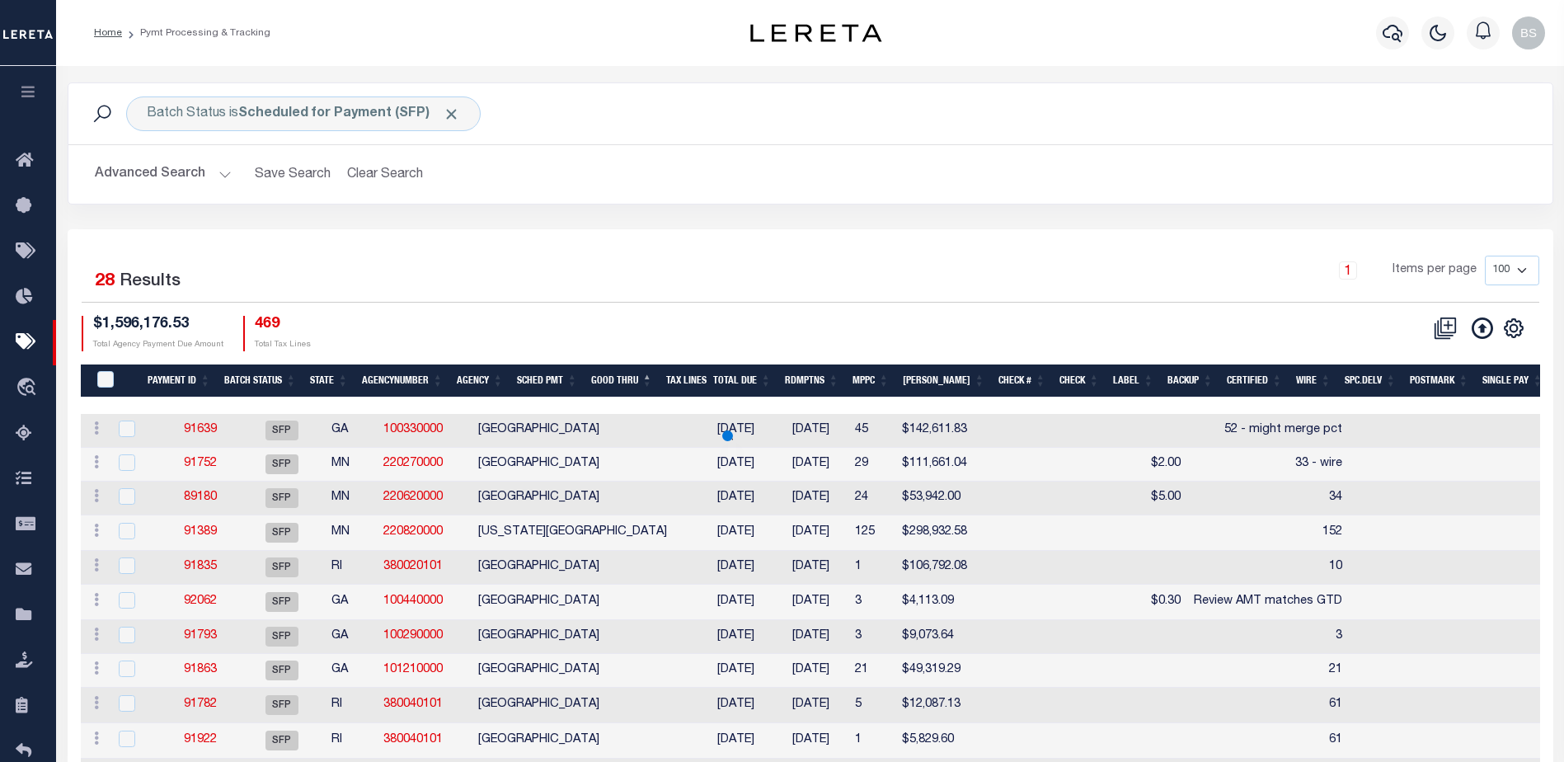
scroll to position [12, 0]
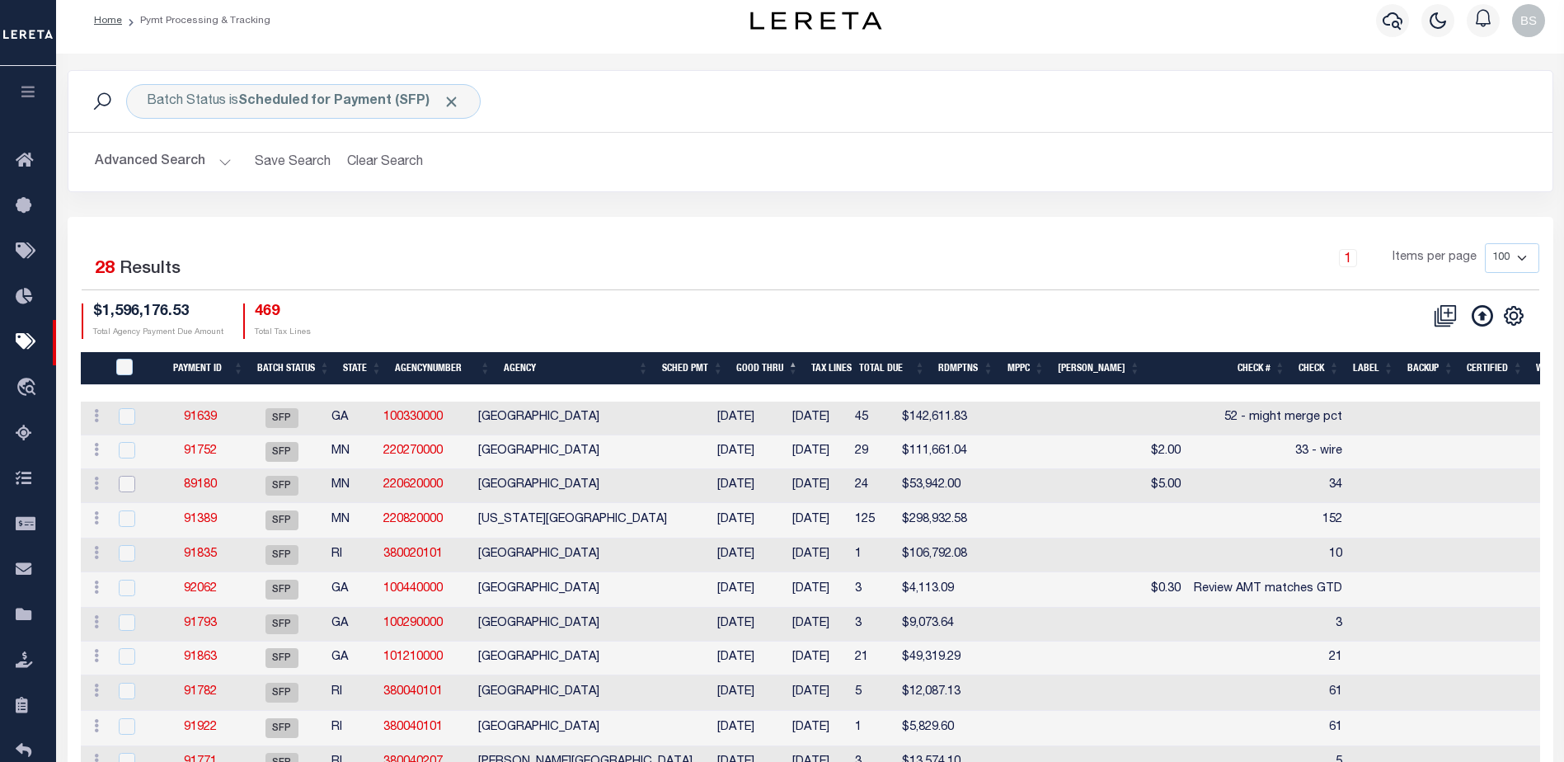
click at [129, 482] on input "checkbox" at bounding box center [127, 484] width 16 height 16
checkbox input "true"
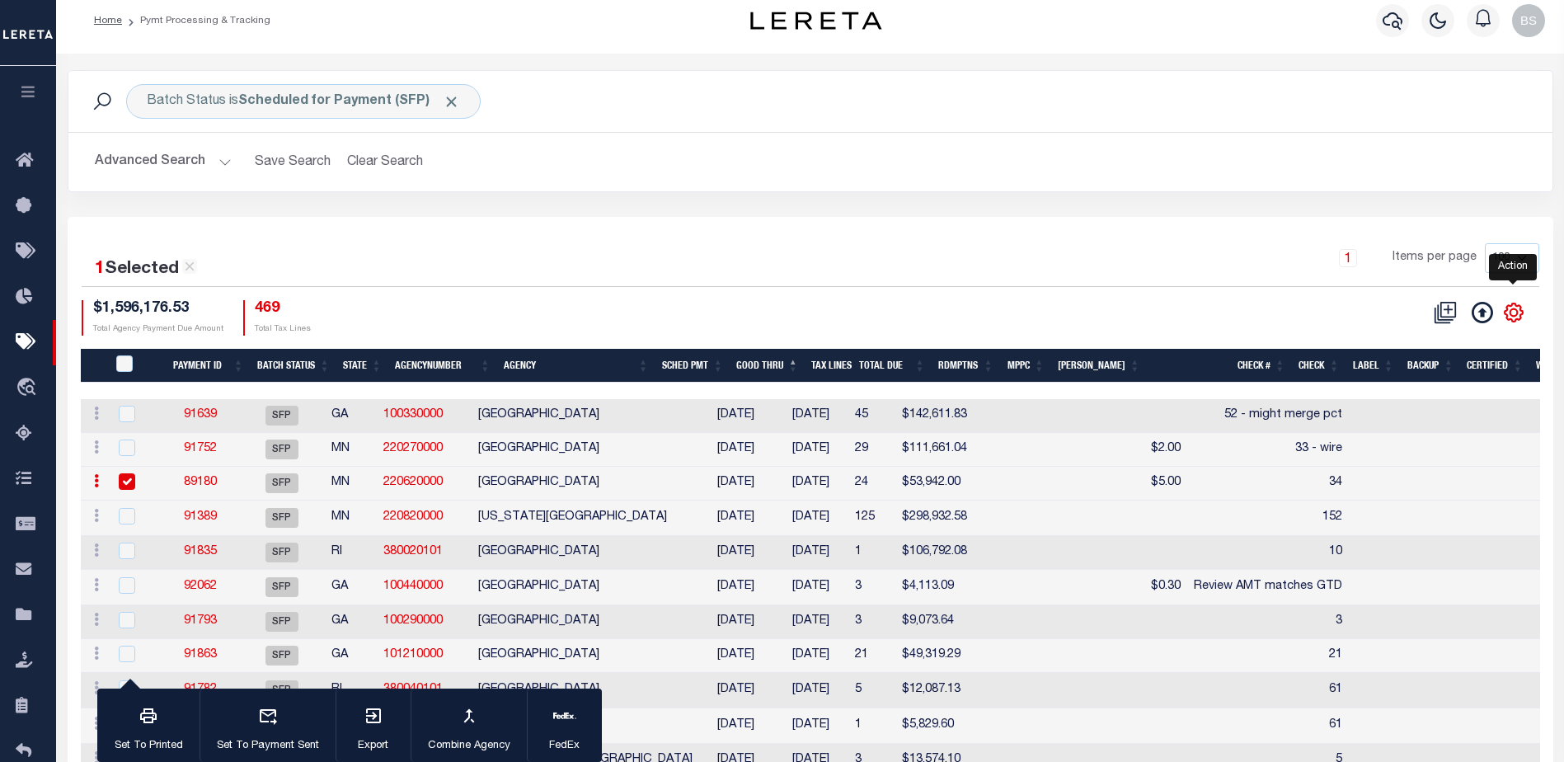
click at [1509, 315] on icon "" at bounding box center [1513, 312] width 21 height 21
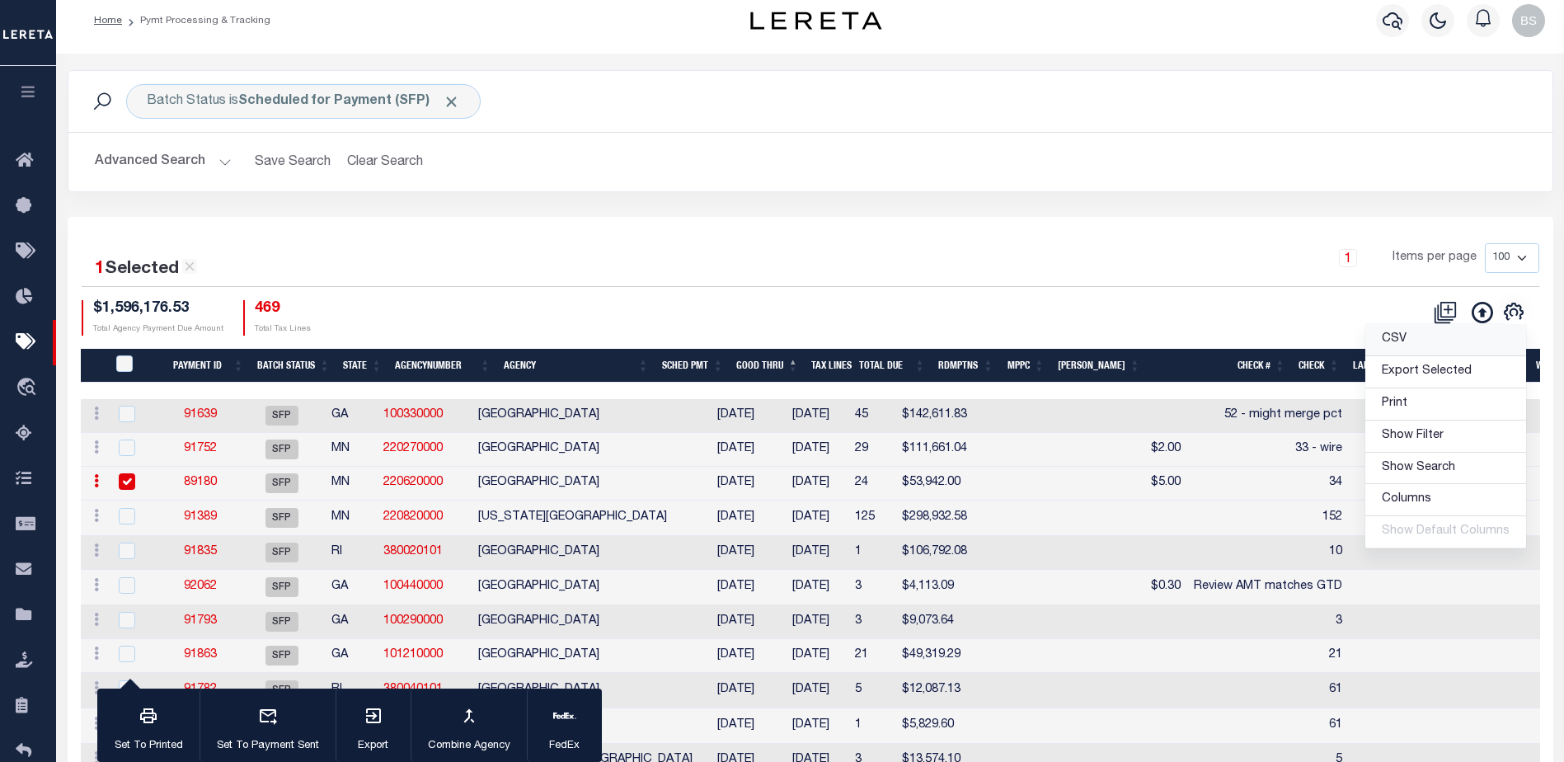
click at [1401, 345] on span "CSV" at bounding box center [1394, 339] width 25 height 12
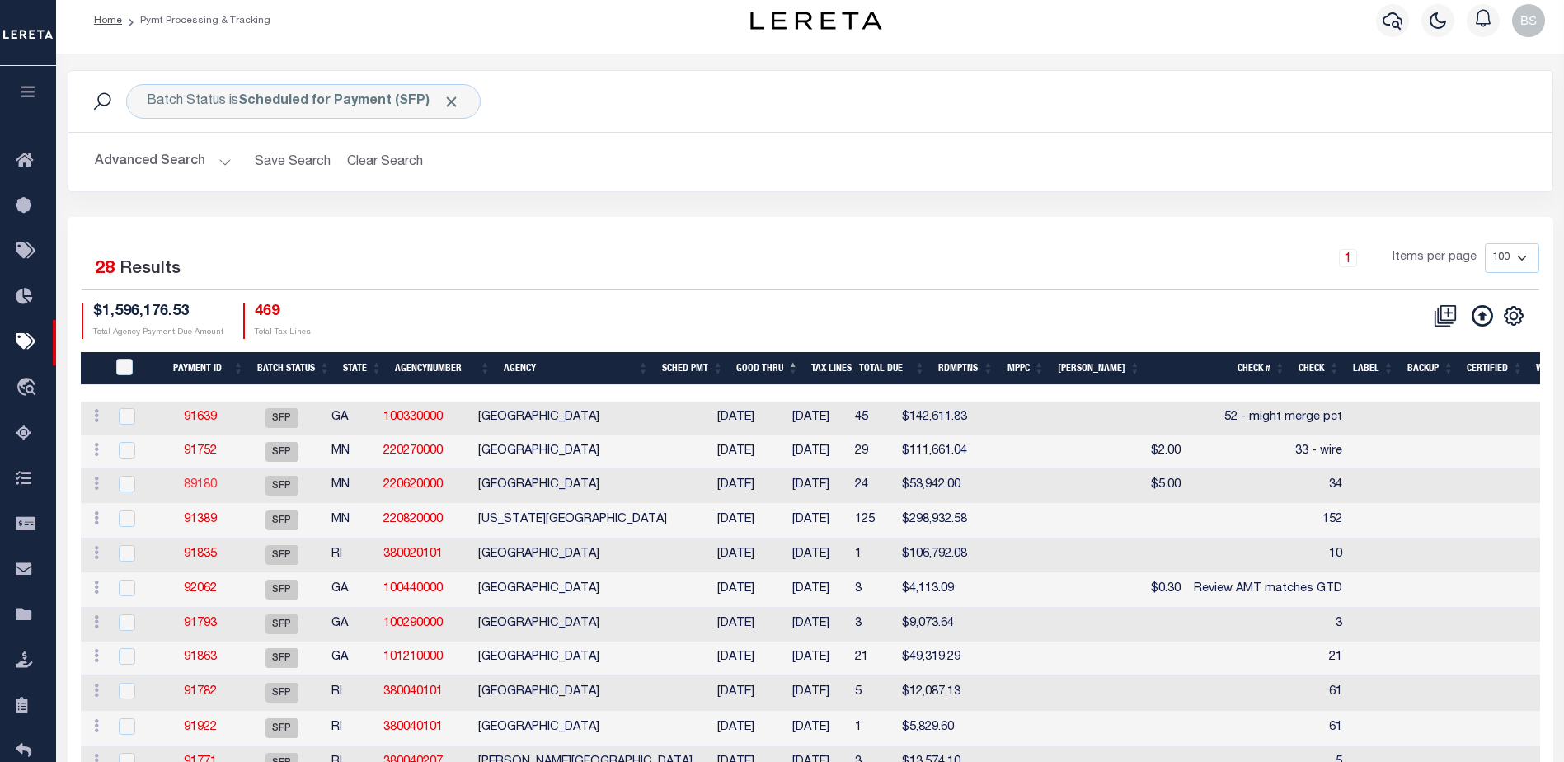
click at [204, 490] on link "89180" at bounding box center [200, 485] width 33 height 12
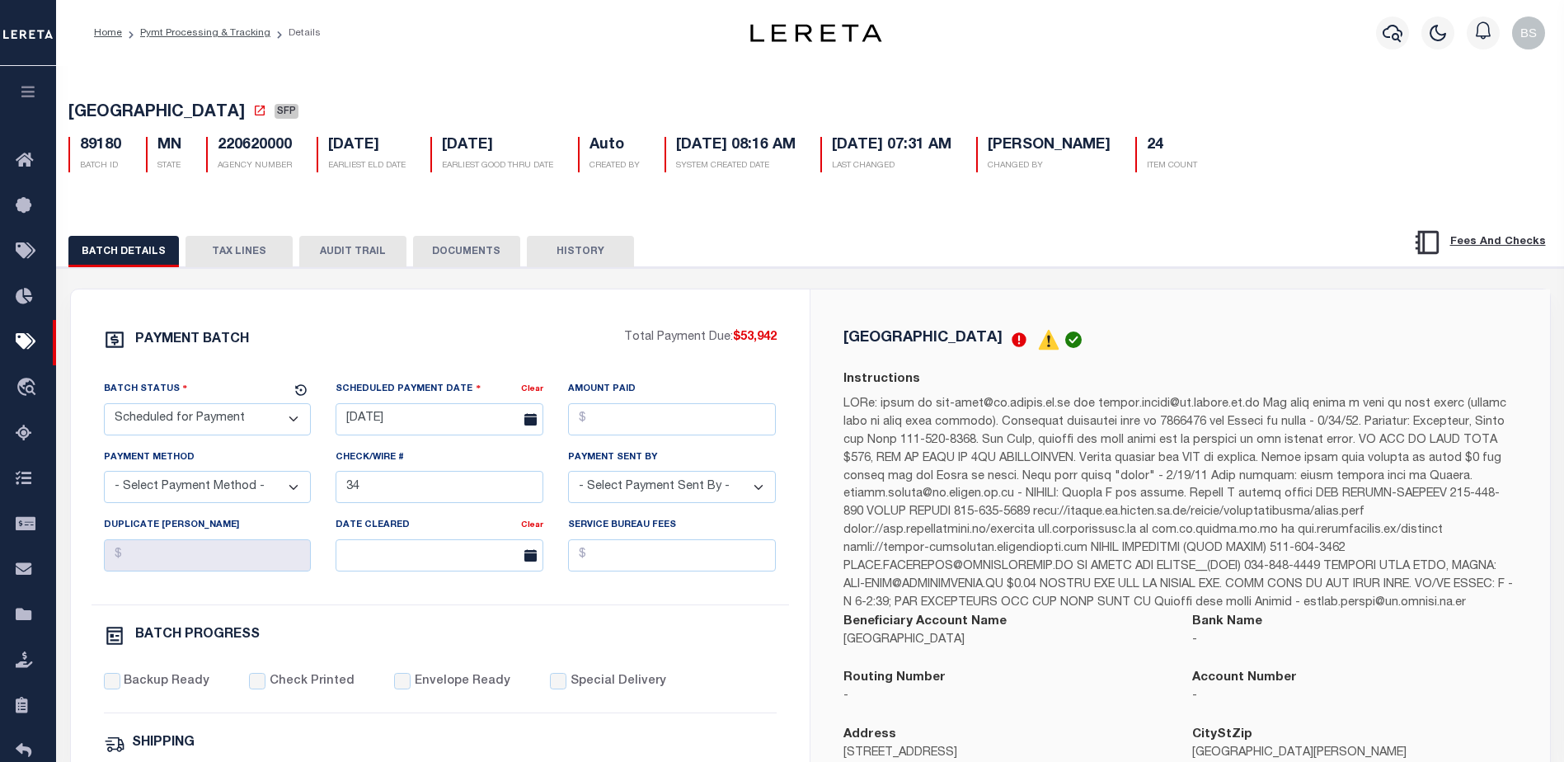
click at [243, 256] on button "TAX LINES" at bounding box center [238, 251] width 107 height 31
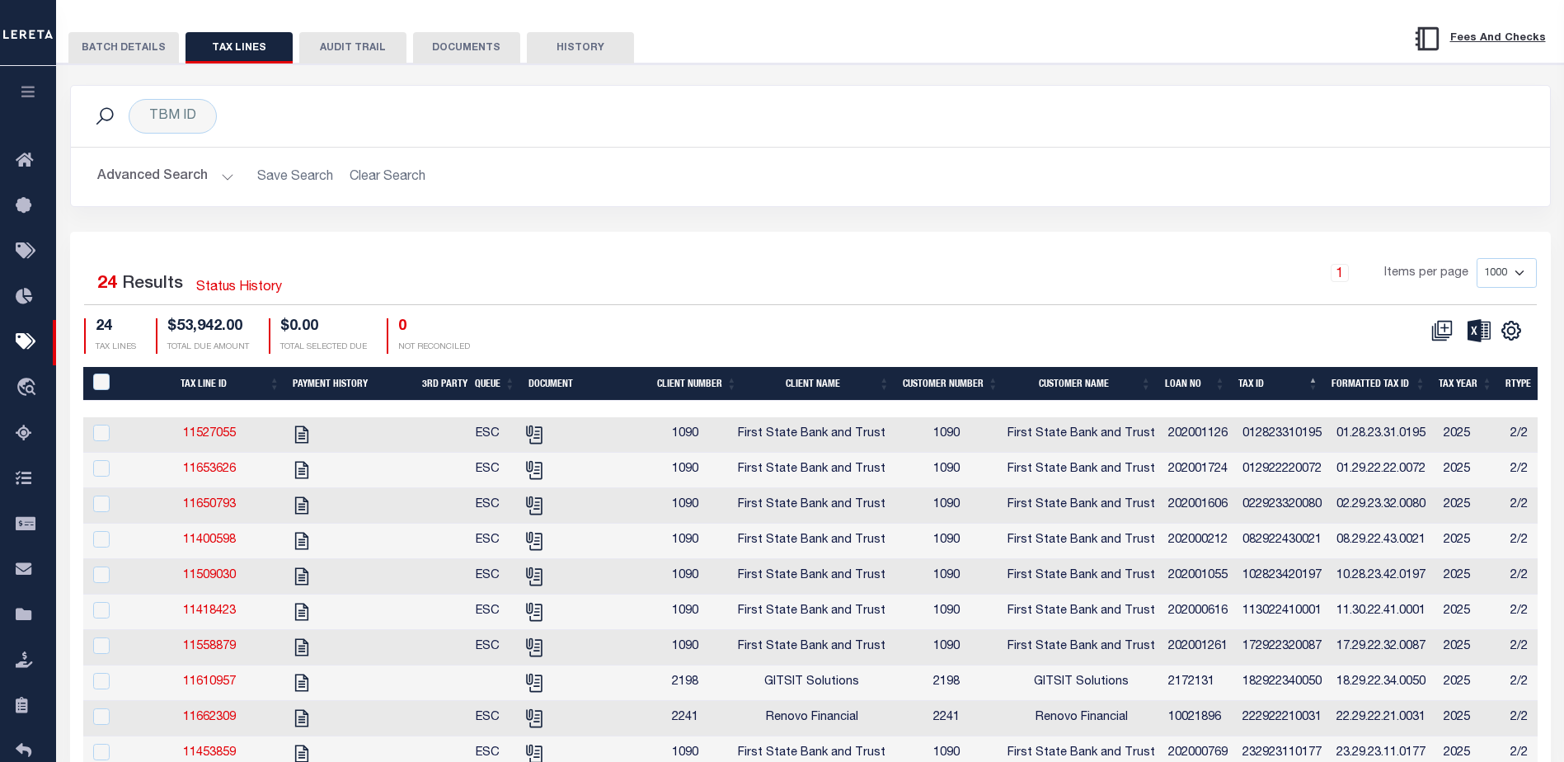
scroll to position [412, 0]
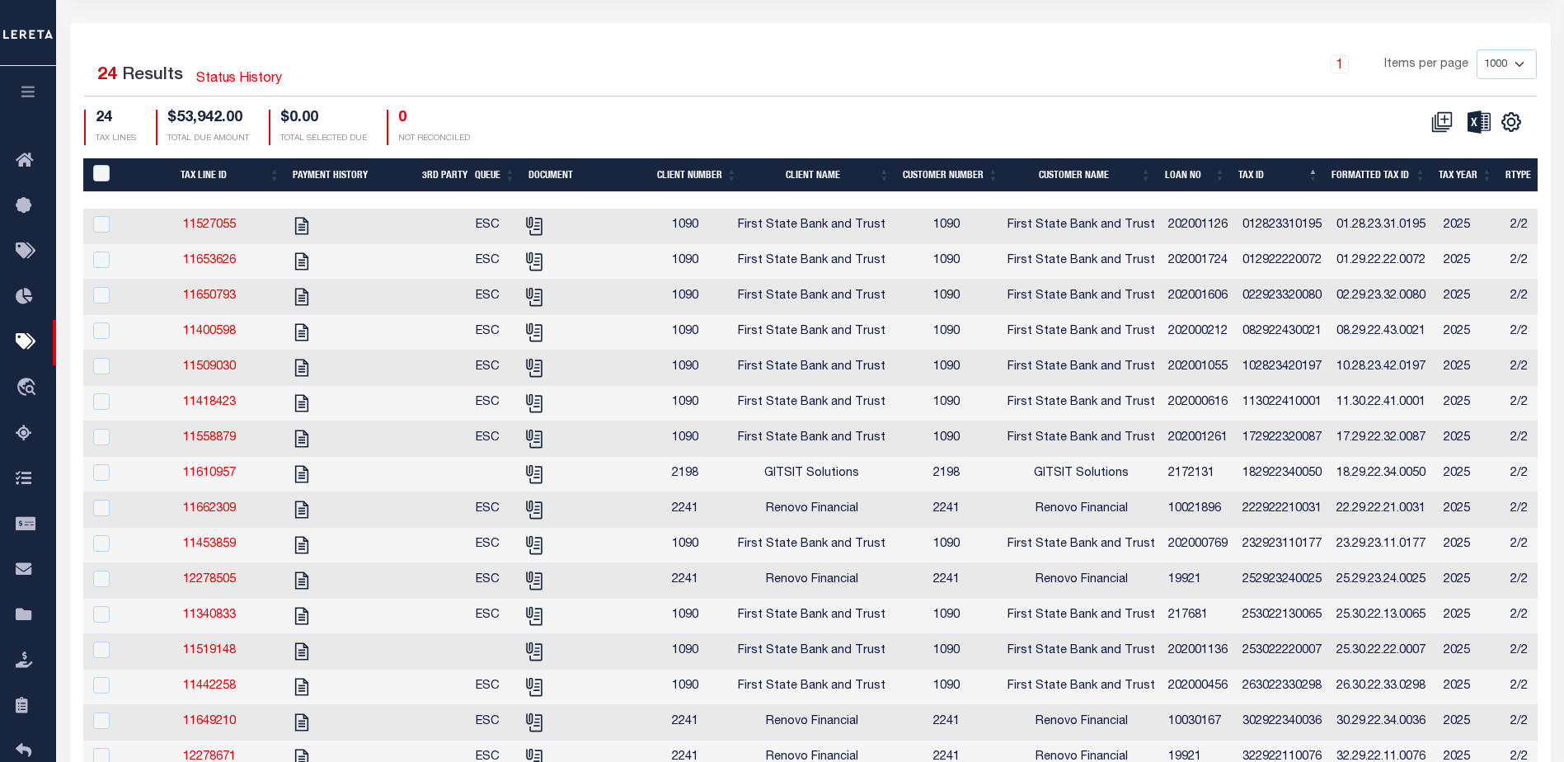
click at [1268, 176] on th "Tax ID" at bounding box center [1278, 175] width 93 height 34
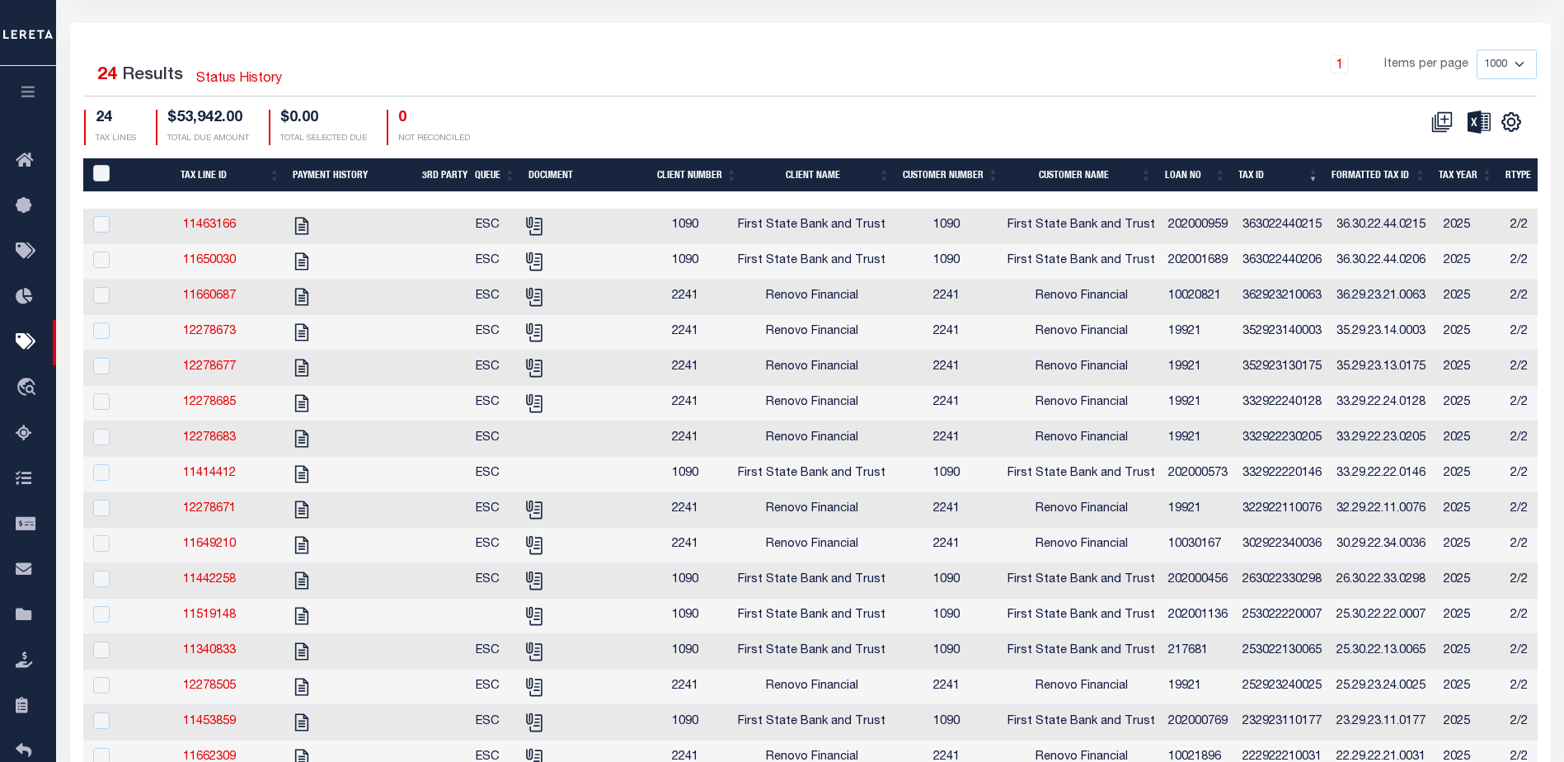
click at [1265, 176] on th "Tax ID" at bounding box center [1278, 175] width 93 height 34
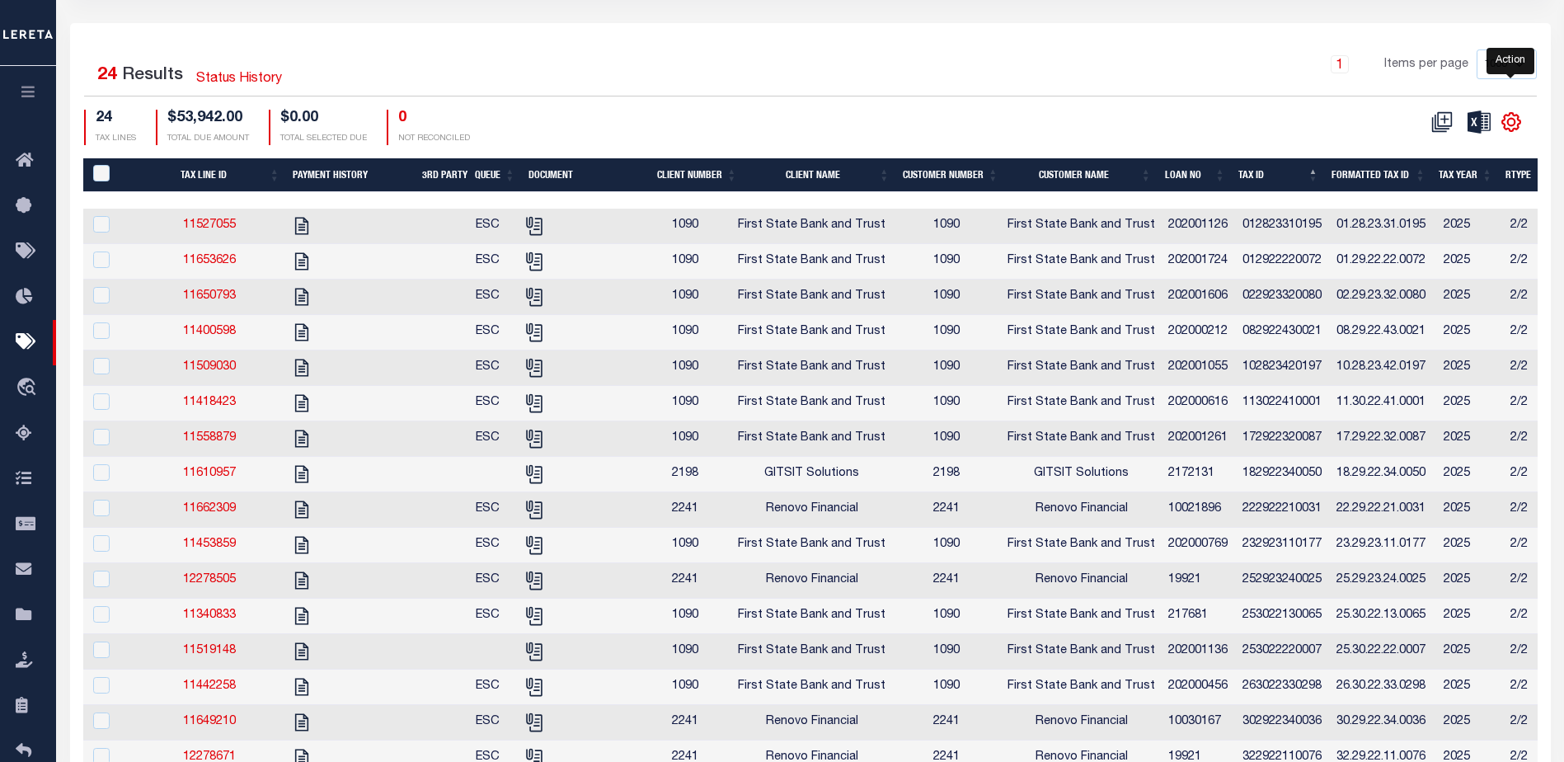
click at [1508, 124] on icon "" at bounding box center [1510, 122] width 7 height 7
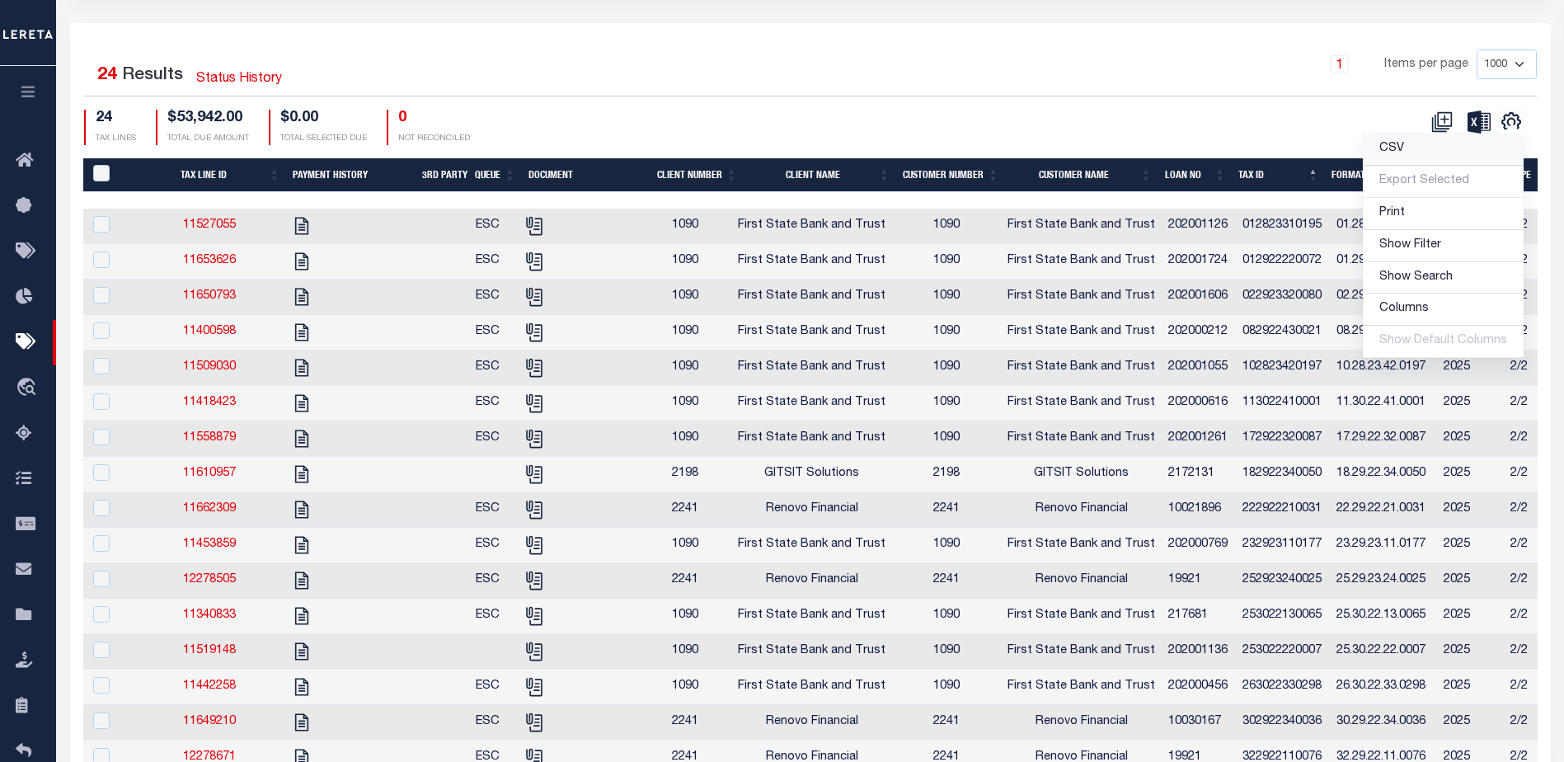
click at [1388, 154] on span "CSV" at bounding box center [1391, 149] width 25 height 12
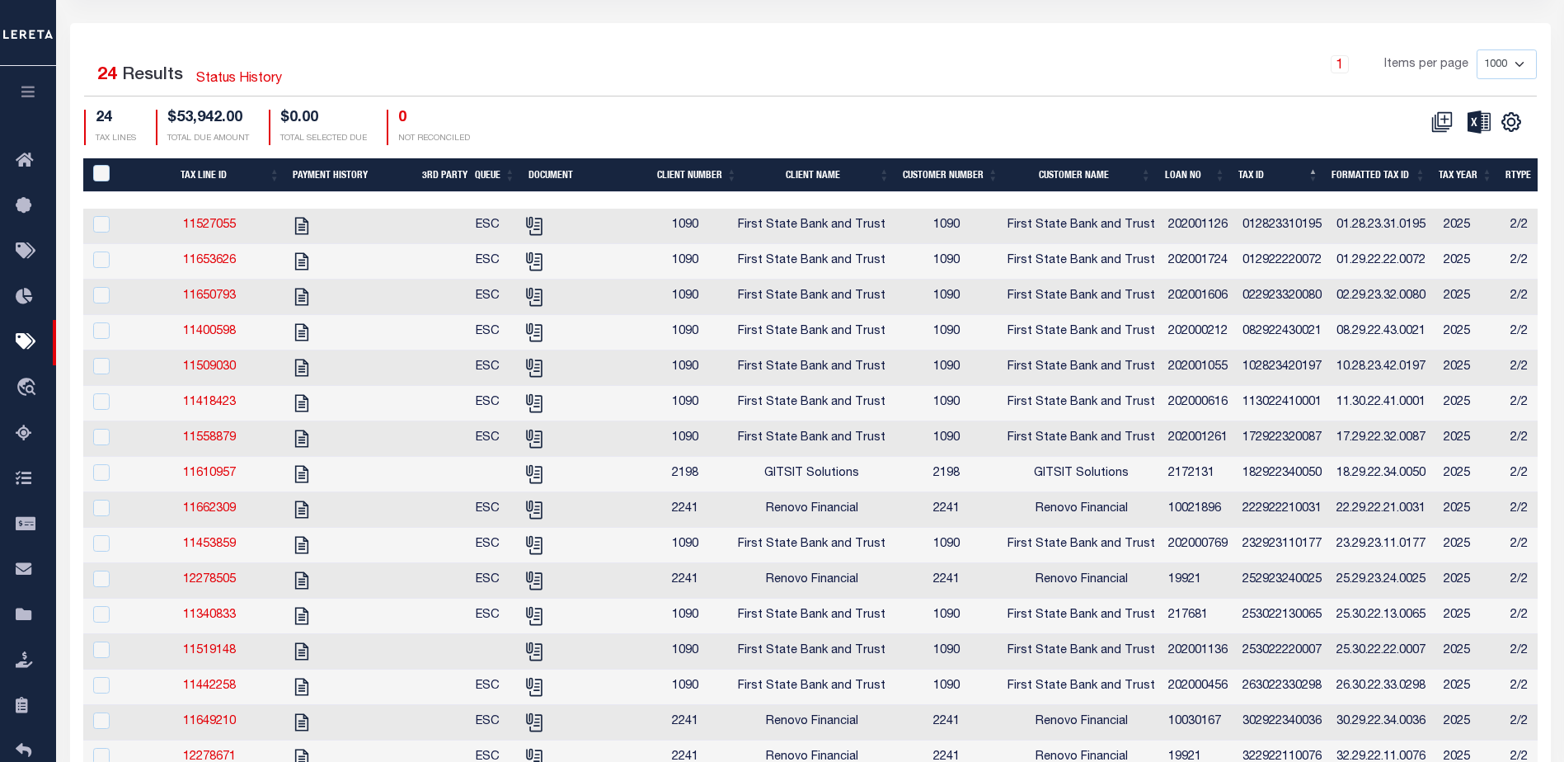
click at [1091, 83] on div "1 Items per page 1000 2500 5000 10000" at bounding box center [994, 70] width 1083 height 43
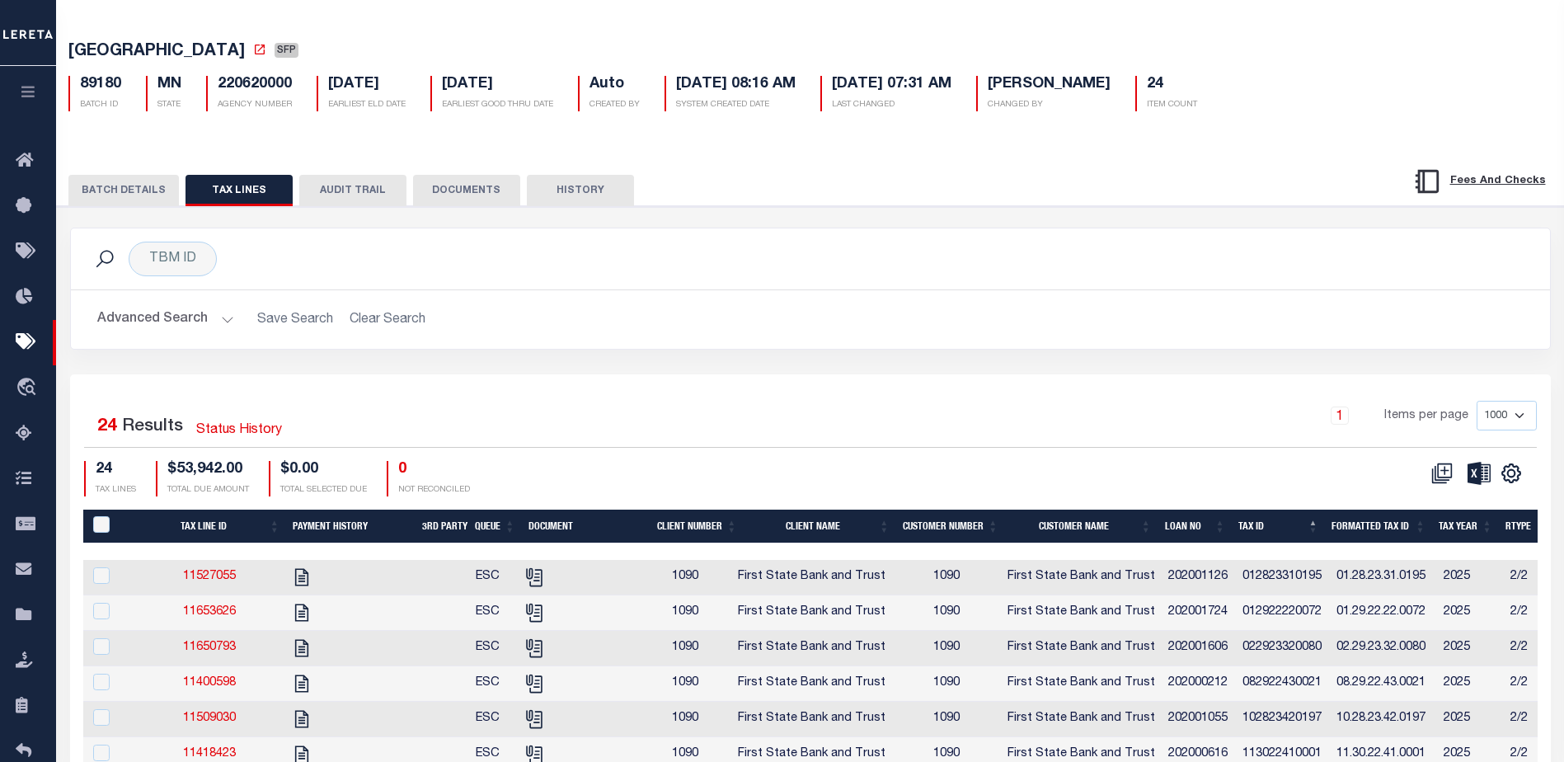
scroll to position [0, 0]
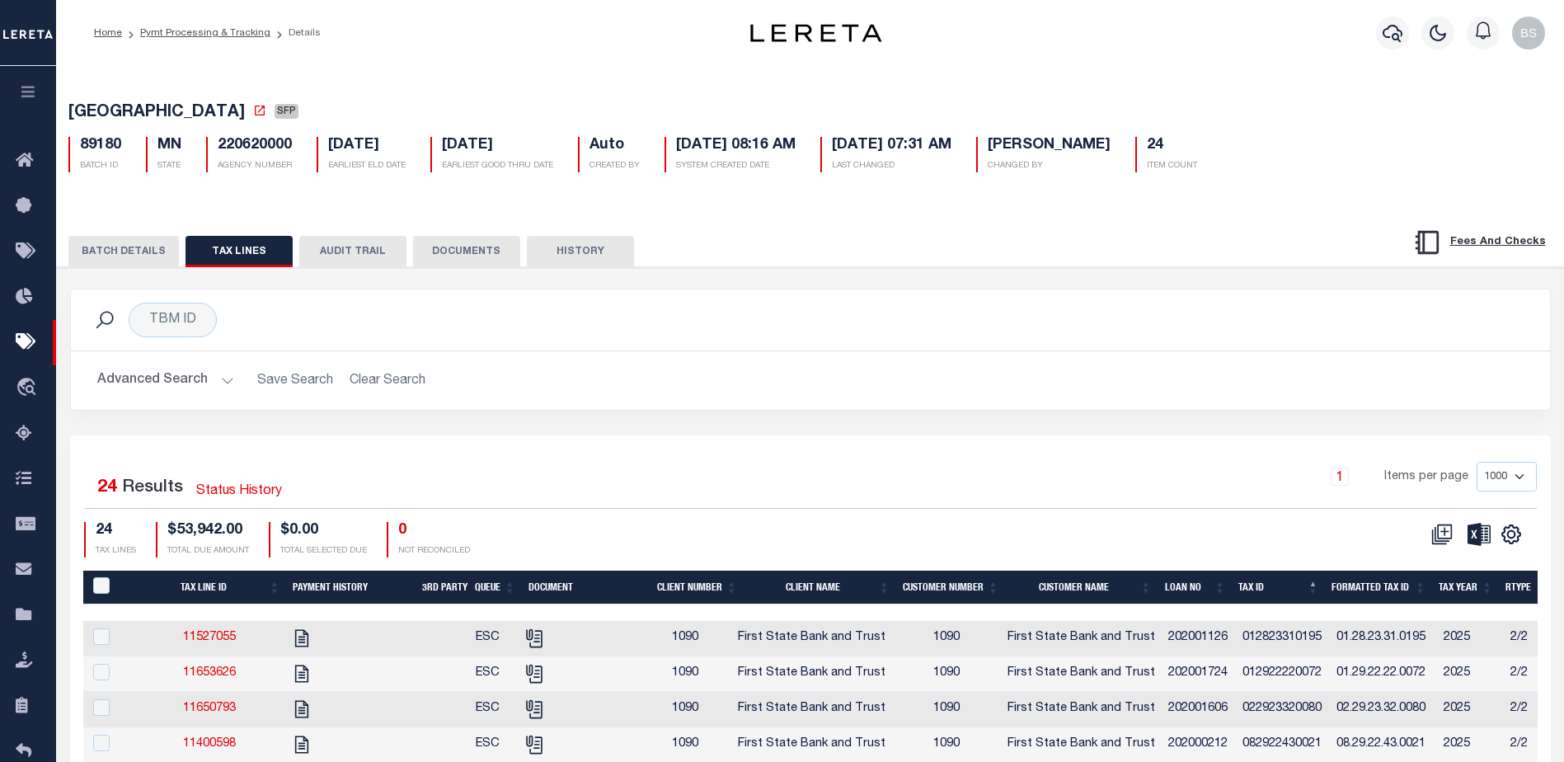
click at [156, 251] on button "BATCH DETAILS" at bounding box center [123, 251] width 110 height 31
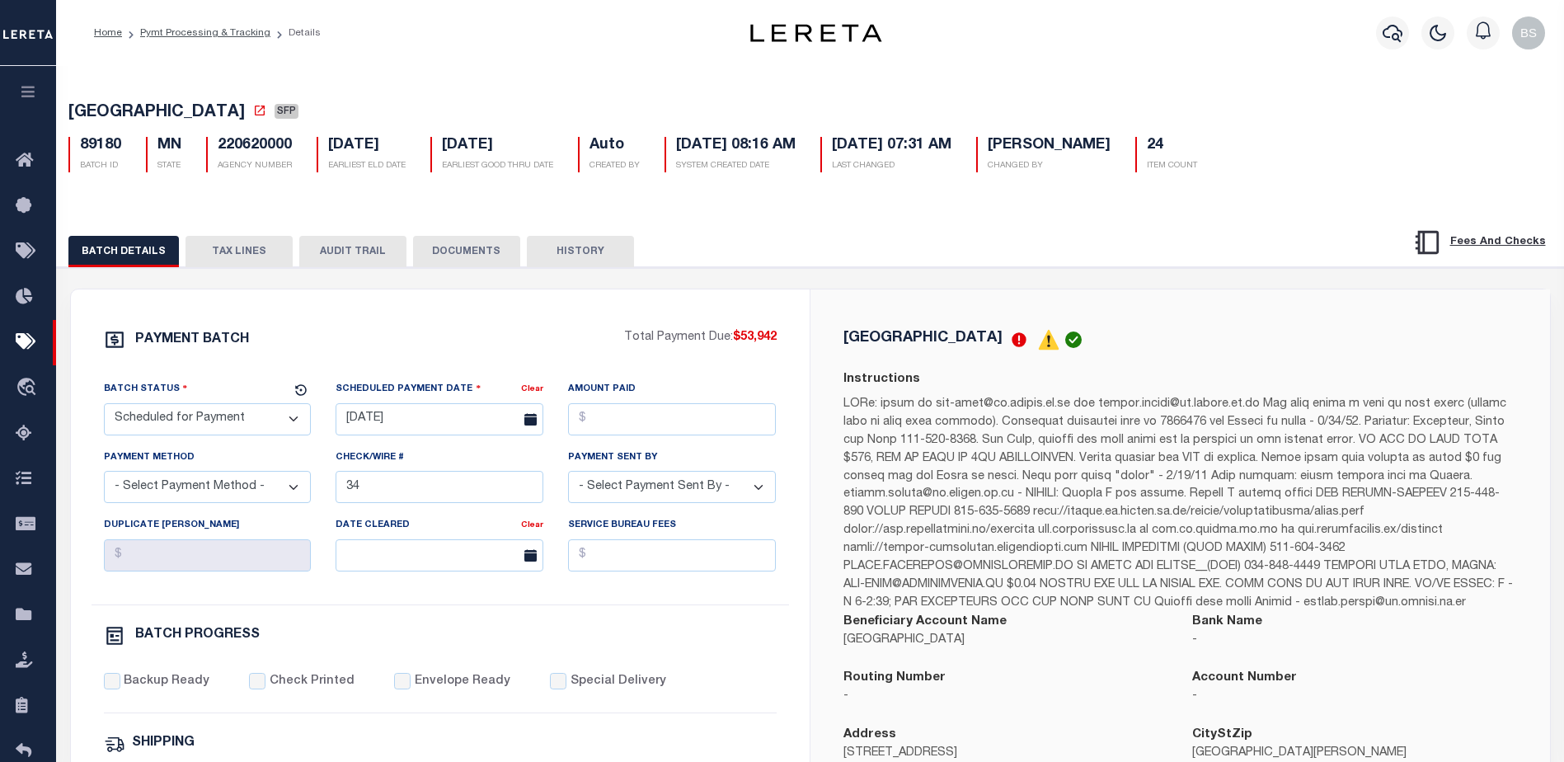
click at [287, 413] on select "- Select Status - Scheduled for Payment Ready For Payment Payment Sent Cleared …" at bounding box center [208, 419] width 208 height 32
select select "RFF"
click at [104, 406] on select "- Select Status - Scheduled for Payment Ready For Payment Payment Sent Cleared …" at bounding box center [208, 419] width 208 height 32
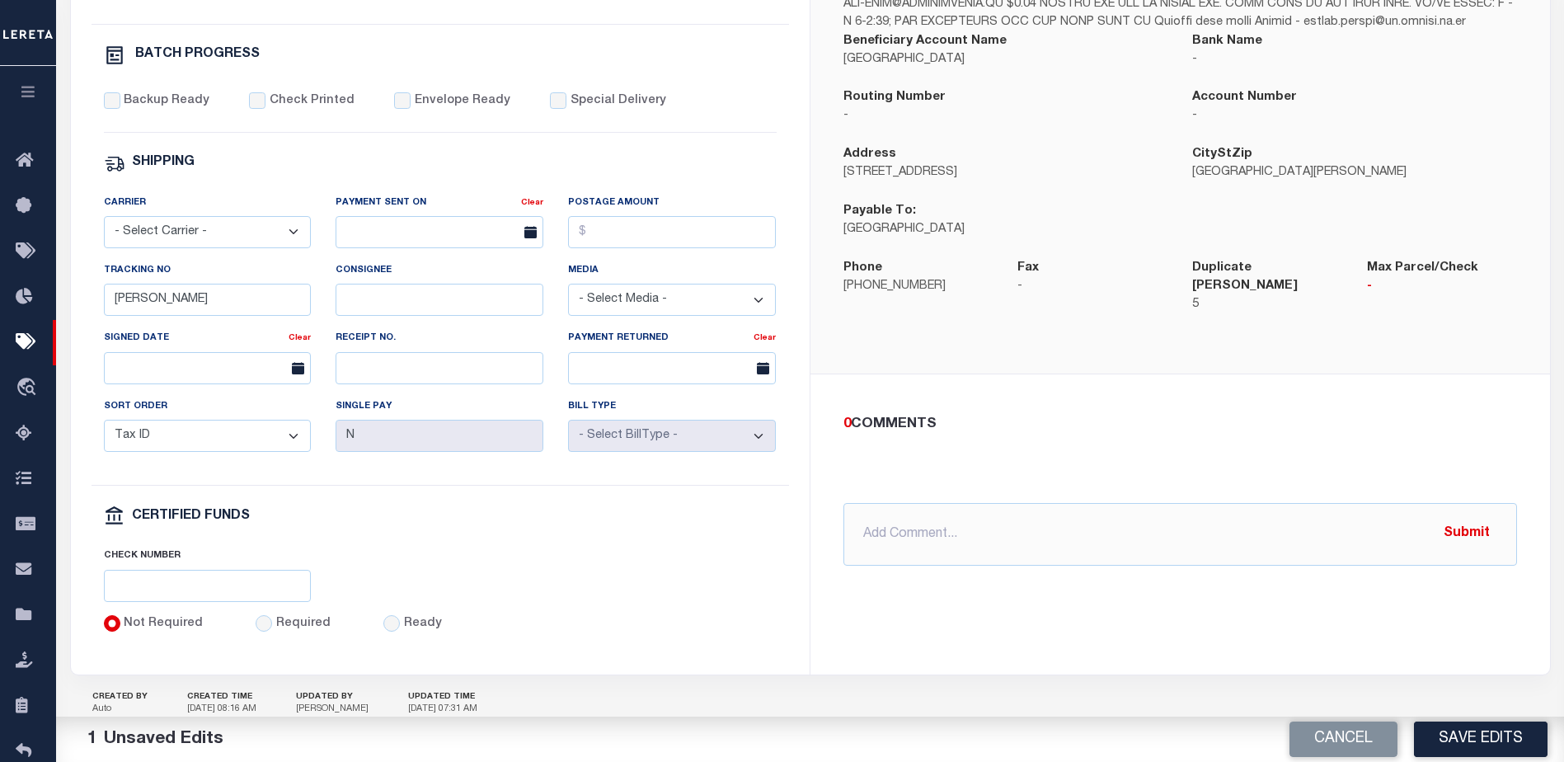
scroll to position [633, 0]
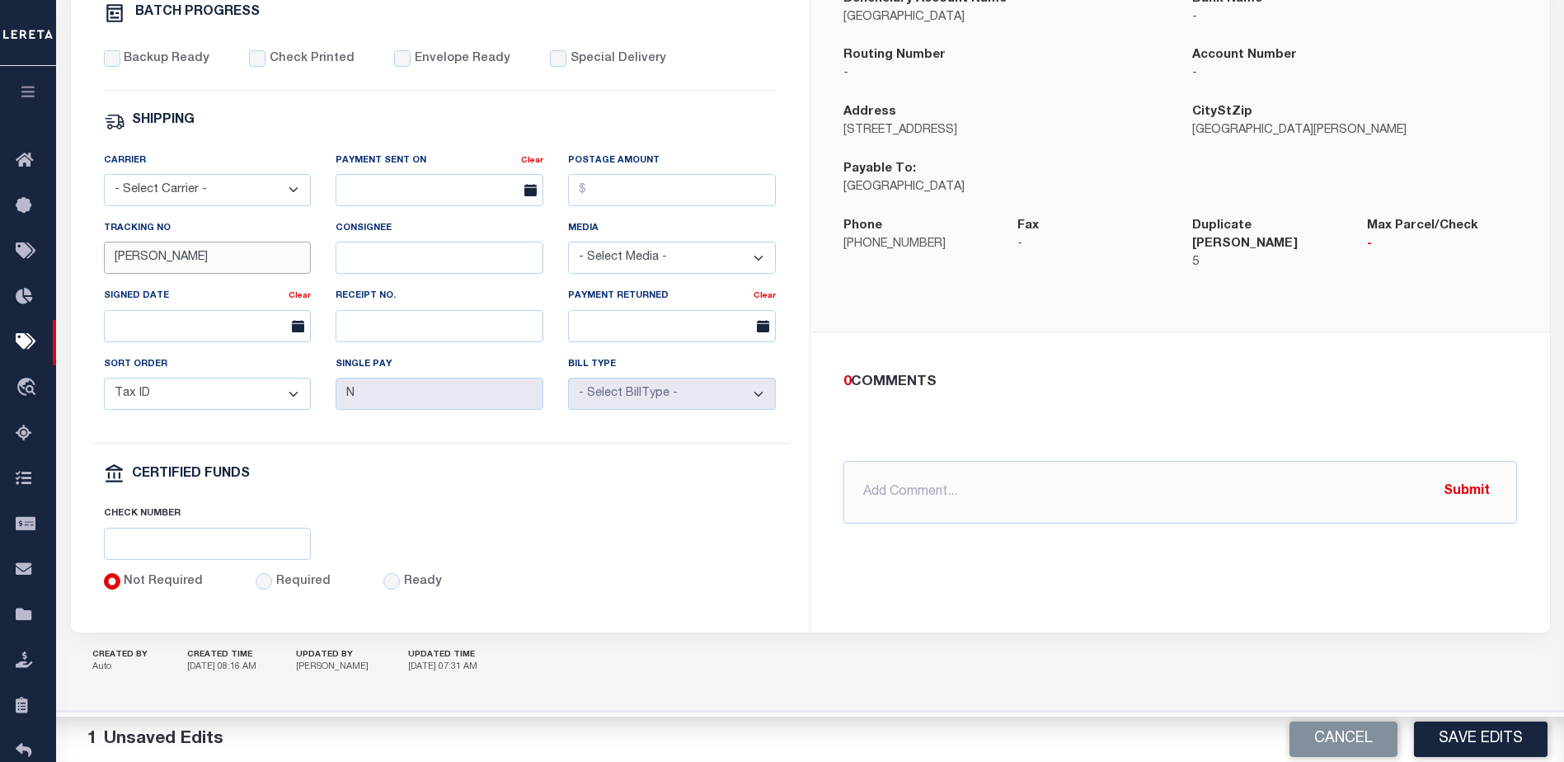
click at [285, 246] on input "[PERSON_NAME]" at bounding box center [208, 258] width 208 height 32
type input "B"
click at [879, 489] on input "text" at bounding box center [1180, 492] width 674 height 63
type input "[DATE] - Requested OD File"
click at [1478, 475] on button "Submit" at bounding box center [1467, 492] width 68 height 34
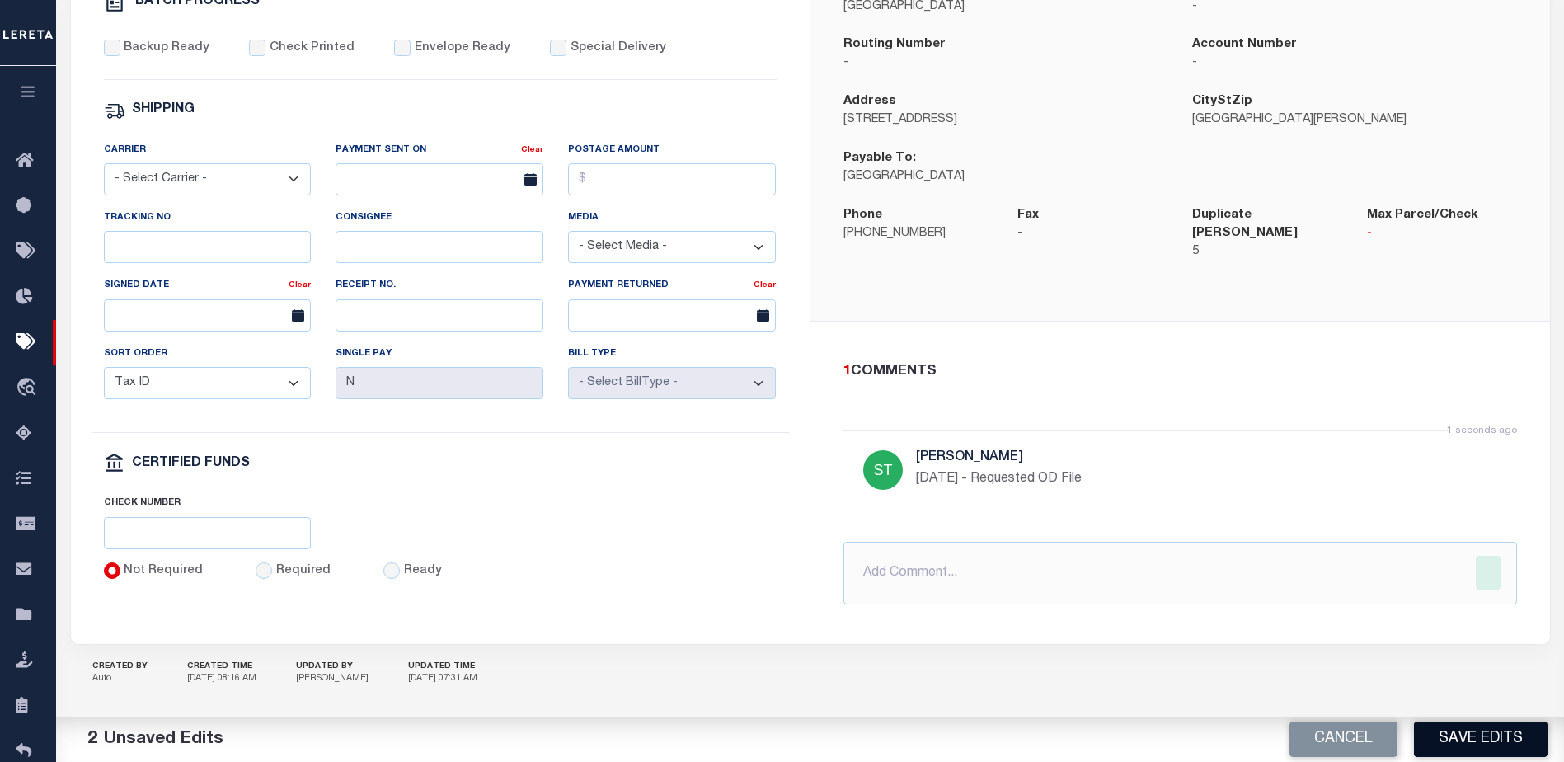
click at [1504, 733] on button "Save Edits" at bounding box center [1481, 738] width 134 height 35
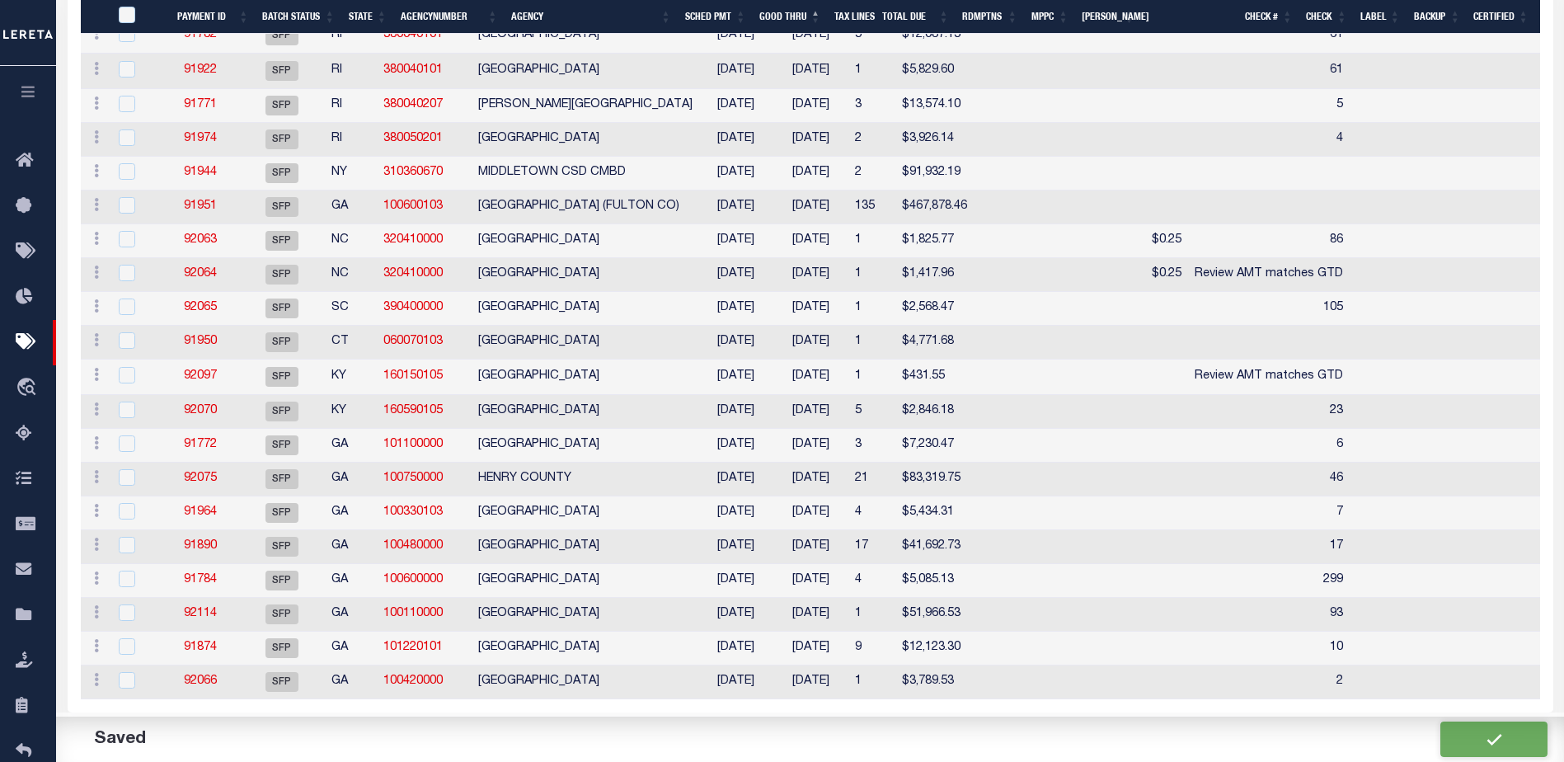
scroll to position [604, 0]
